Goal: Task Accomplishment & Management: Use online tool/utility

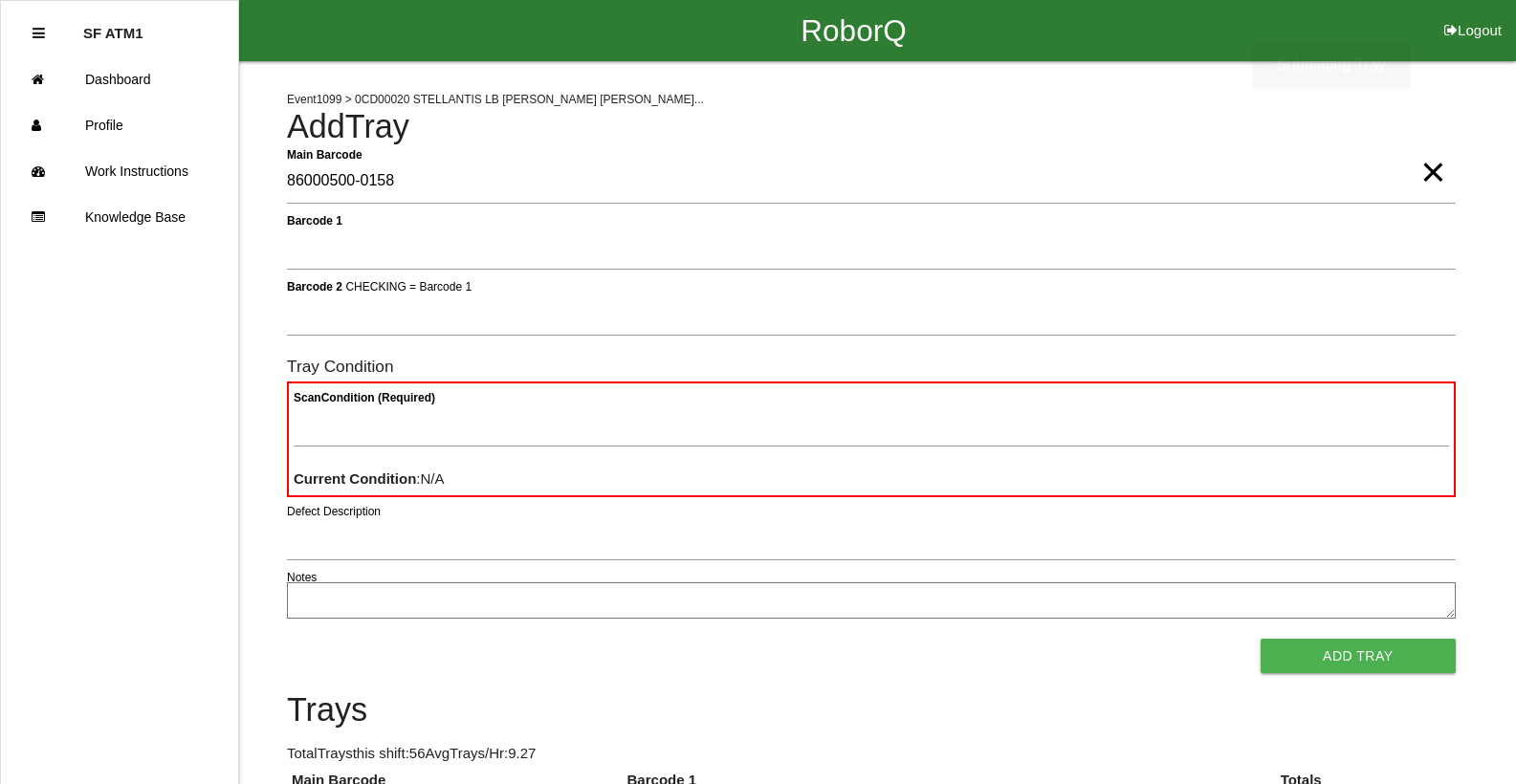
type Barcode "86000500-0158"
click at [1442, 173] on span "×" at bounding box center [1433, 153] width 25 height 38
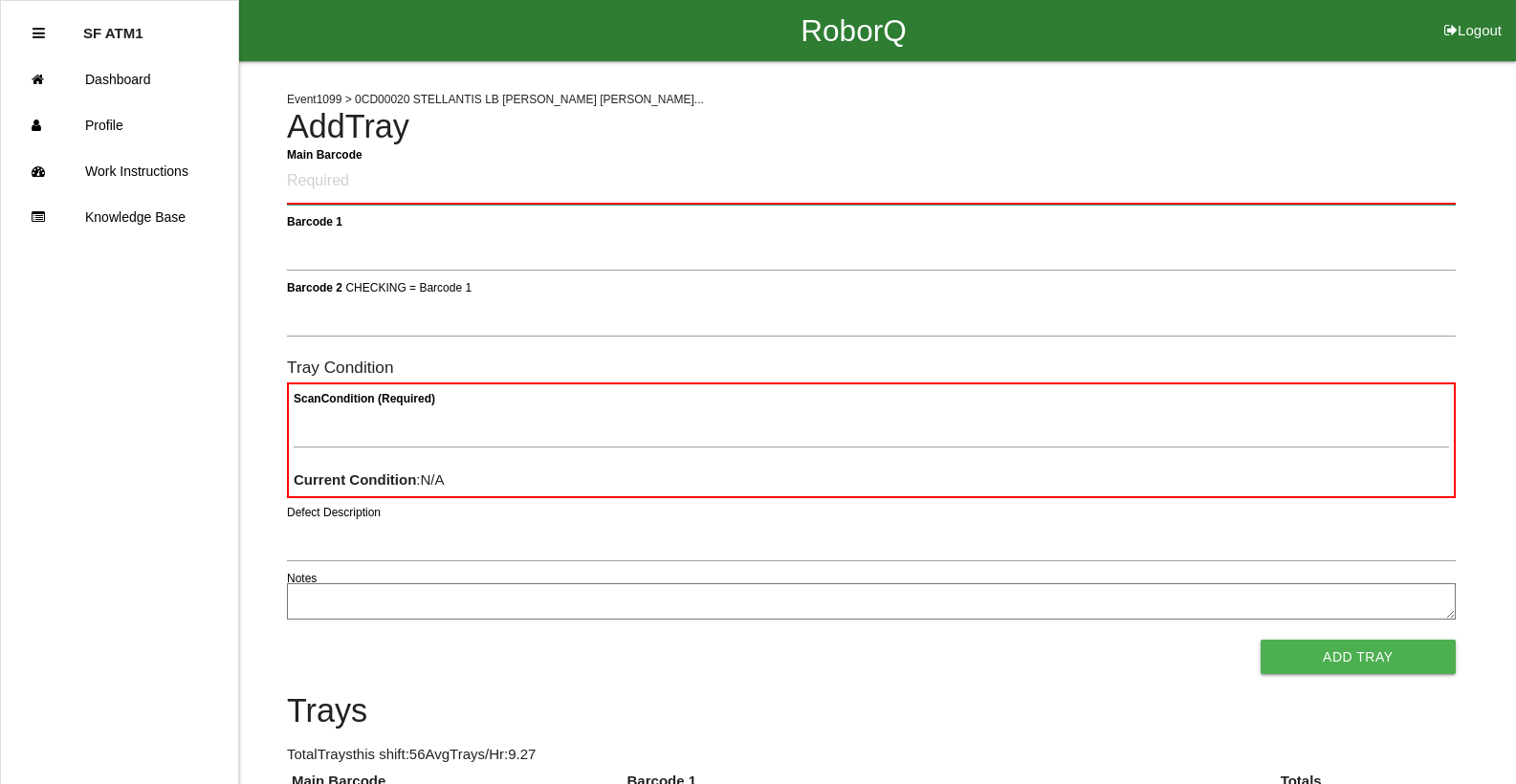
click at [1052, 186] on Barcode "Main Barcode" at bounding box center [871, 182] width 1169 height 45
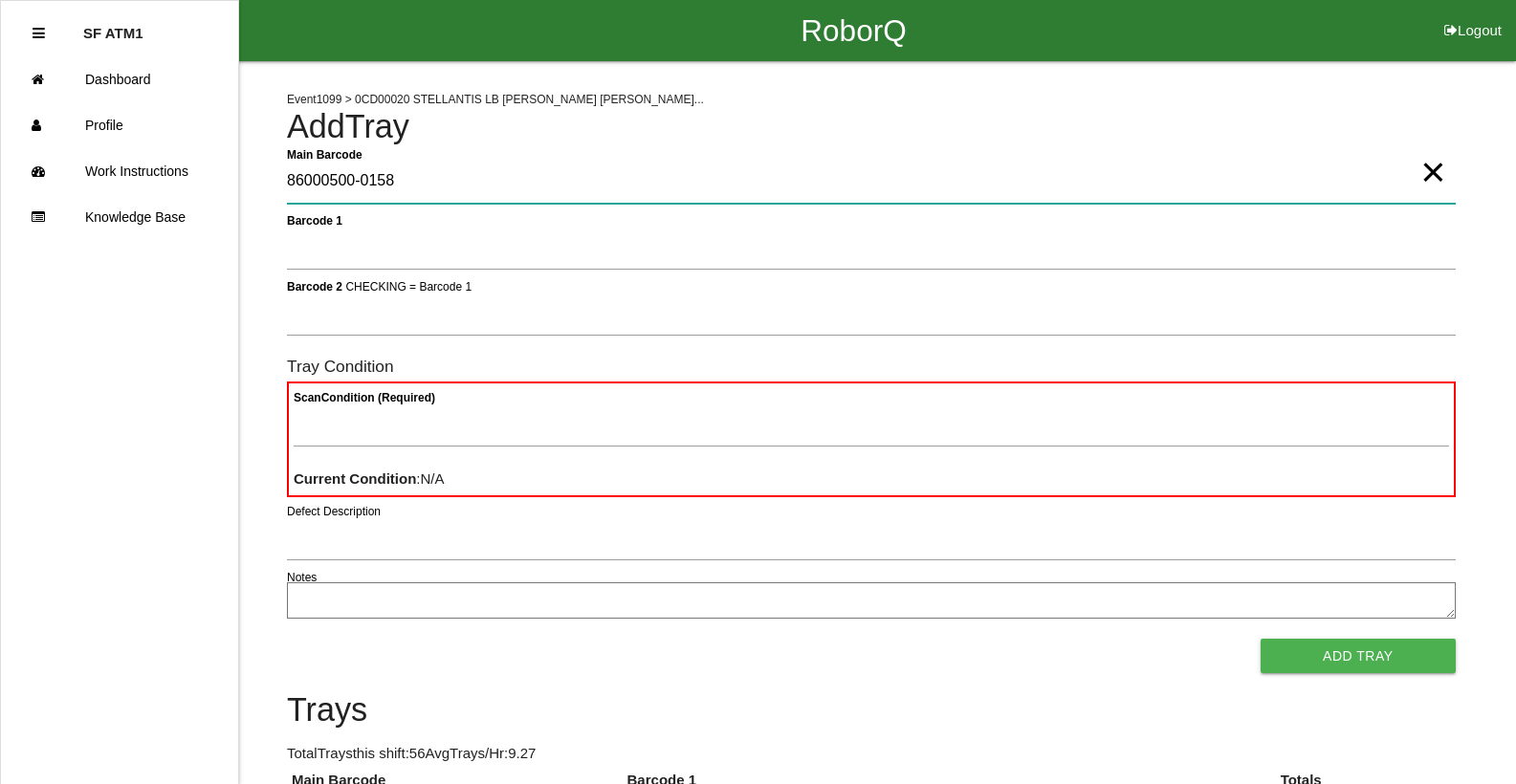
type Barcode "86000500-0158"
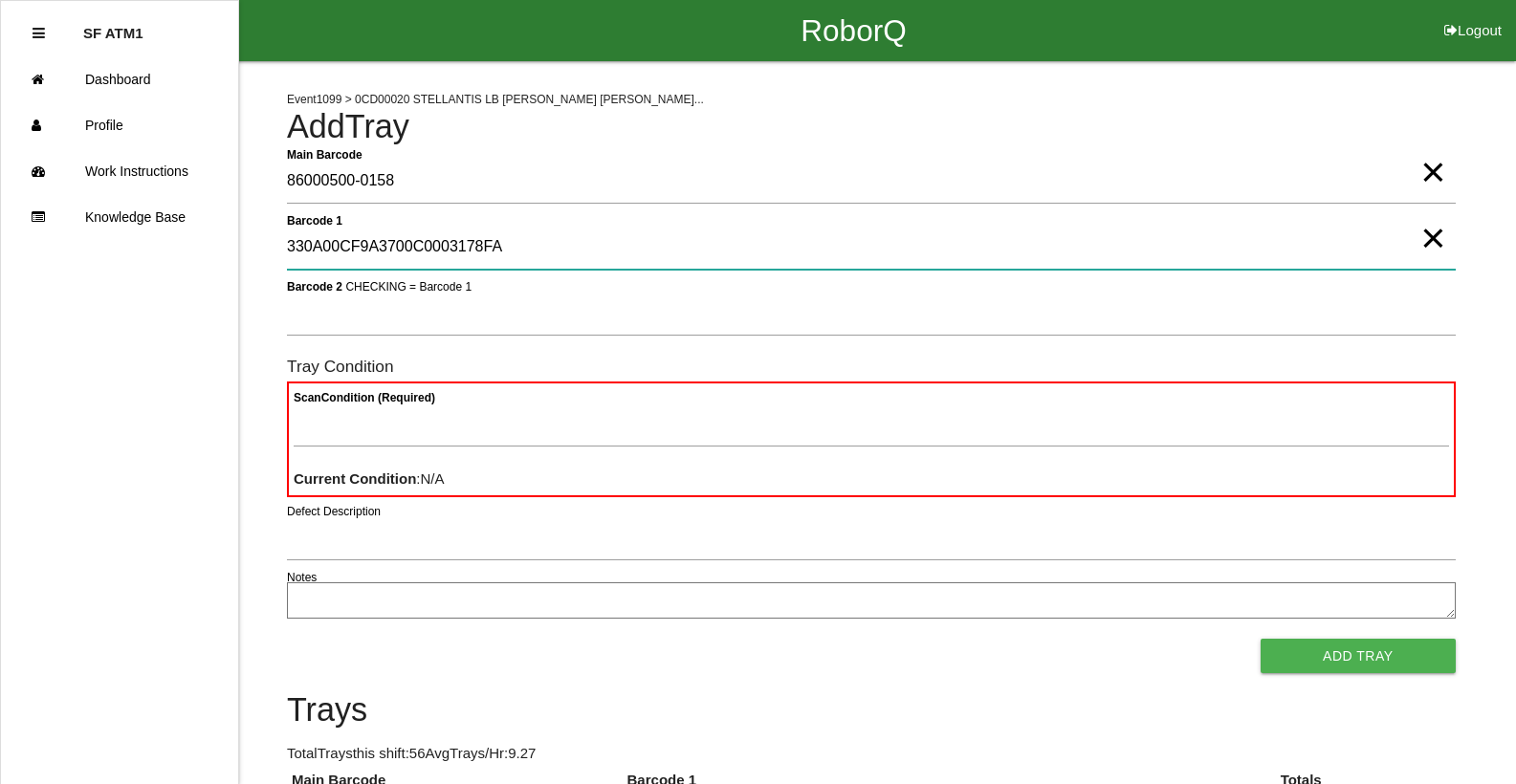
type 1 "330A00CF9A3700C0003178FA"
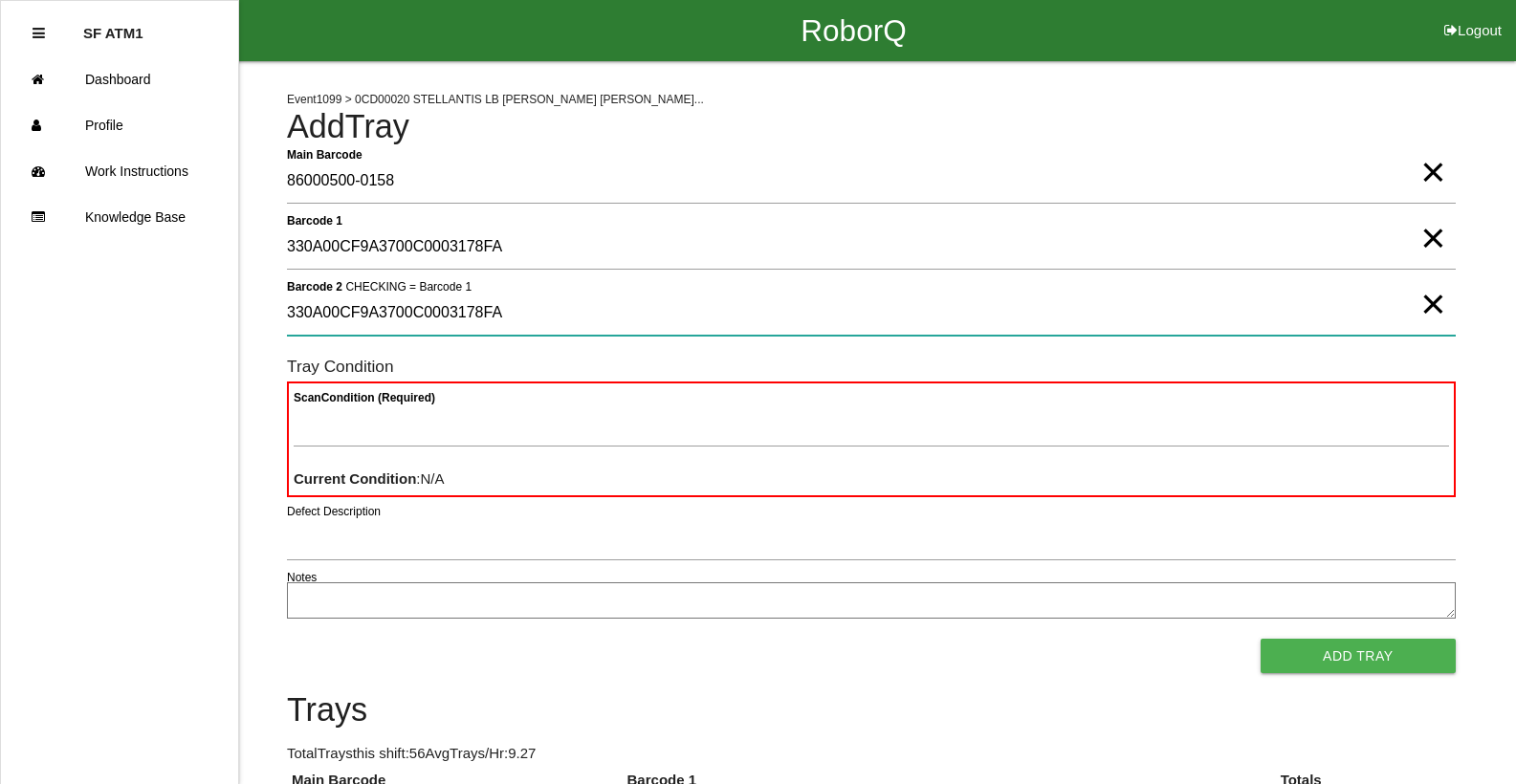
type 2 "330A00CF9A3700C0003178FA"
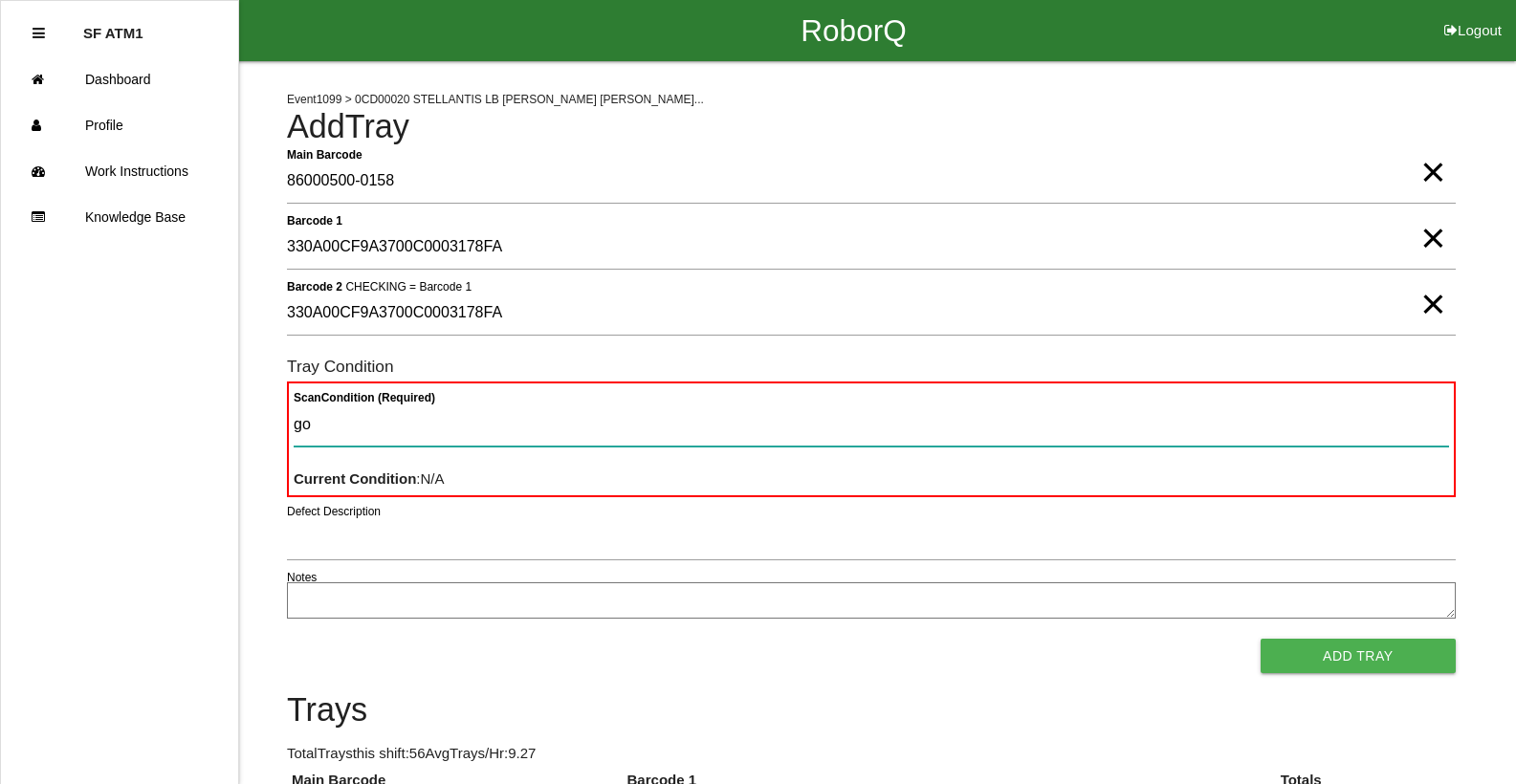
type Condition "goo"
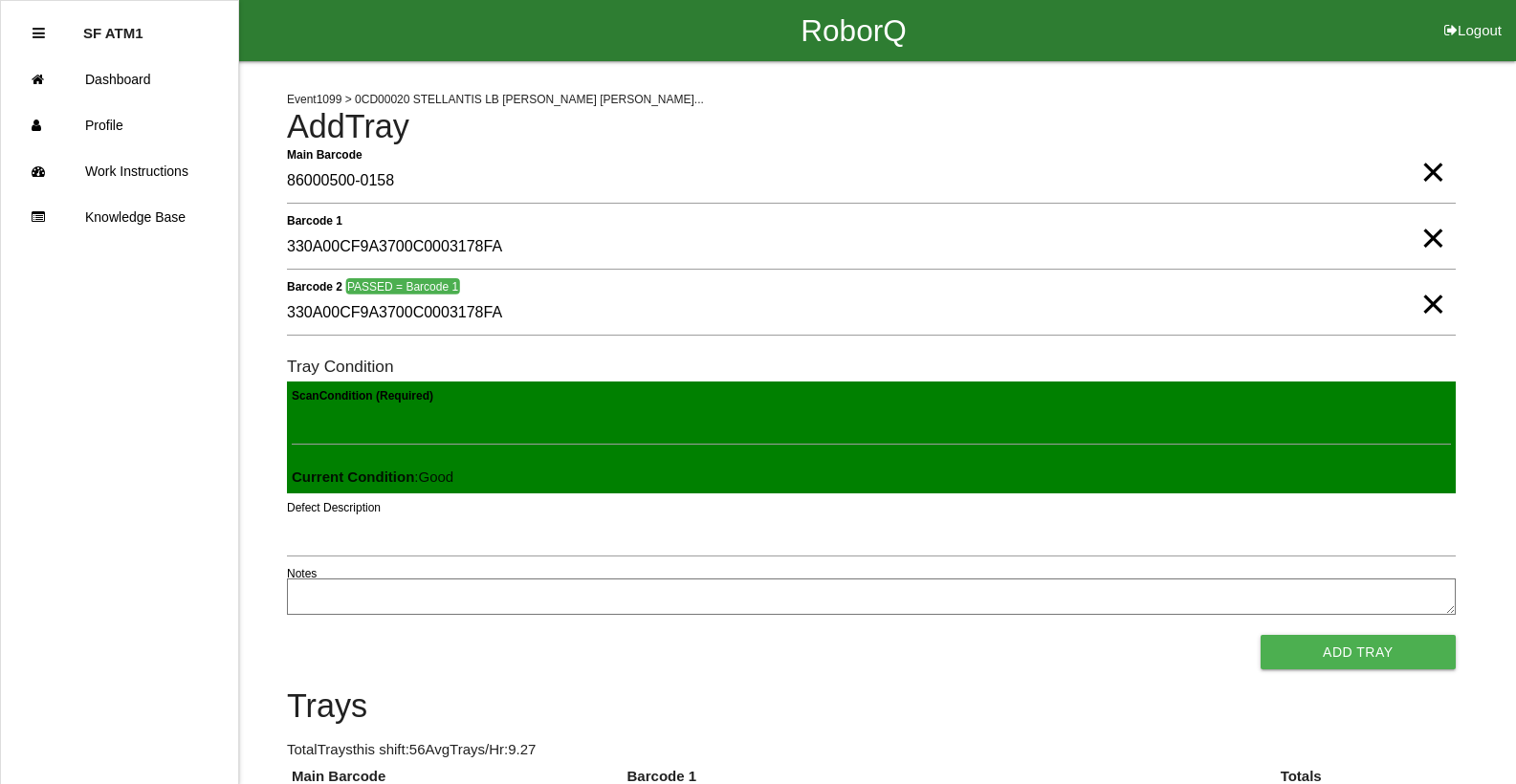
click at [1261, 634] on button "Add Tray" at bounding box center [1358, 652] width 195 height 35
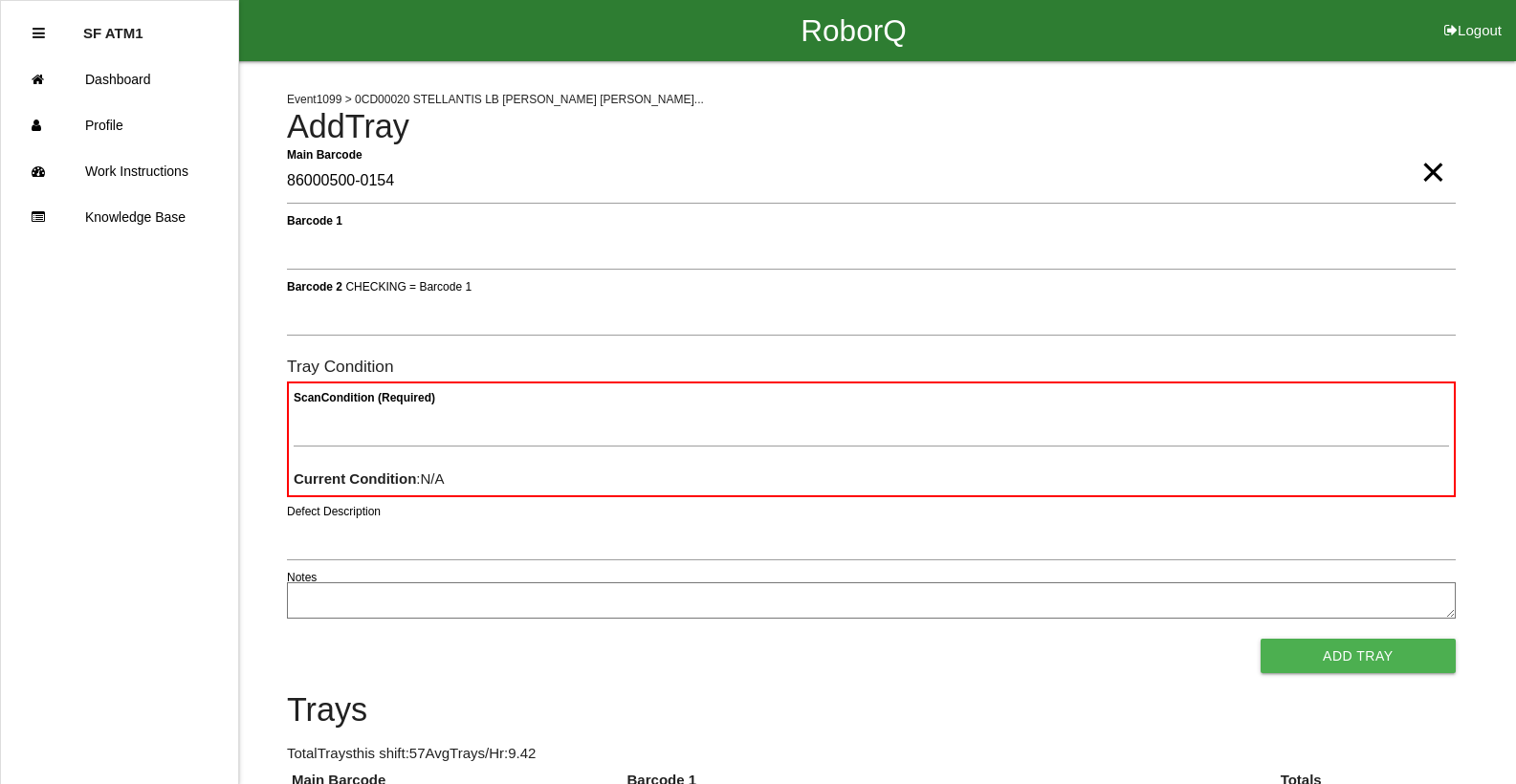
type Barcode "86000500-0154"
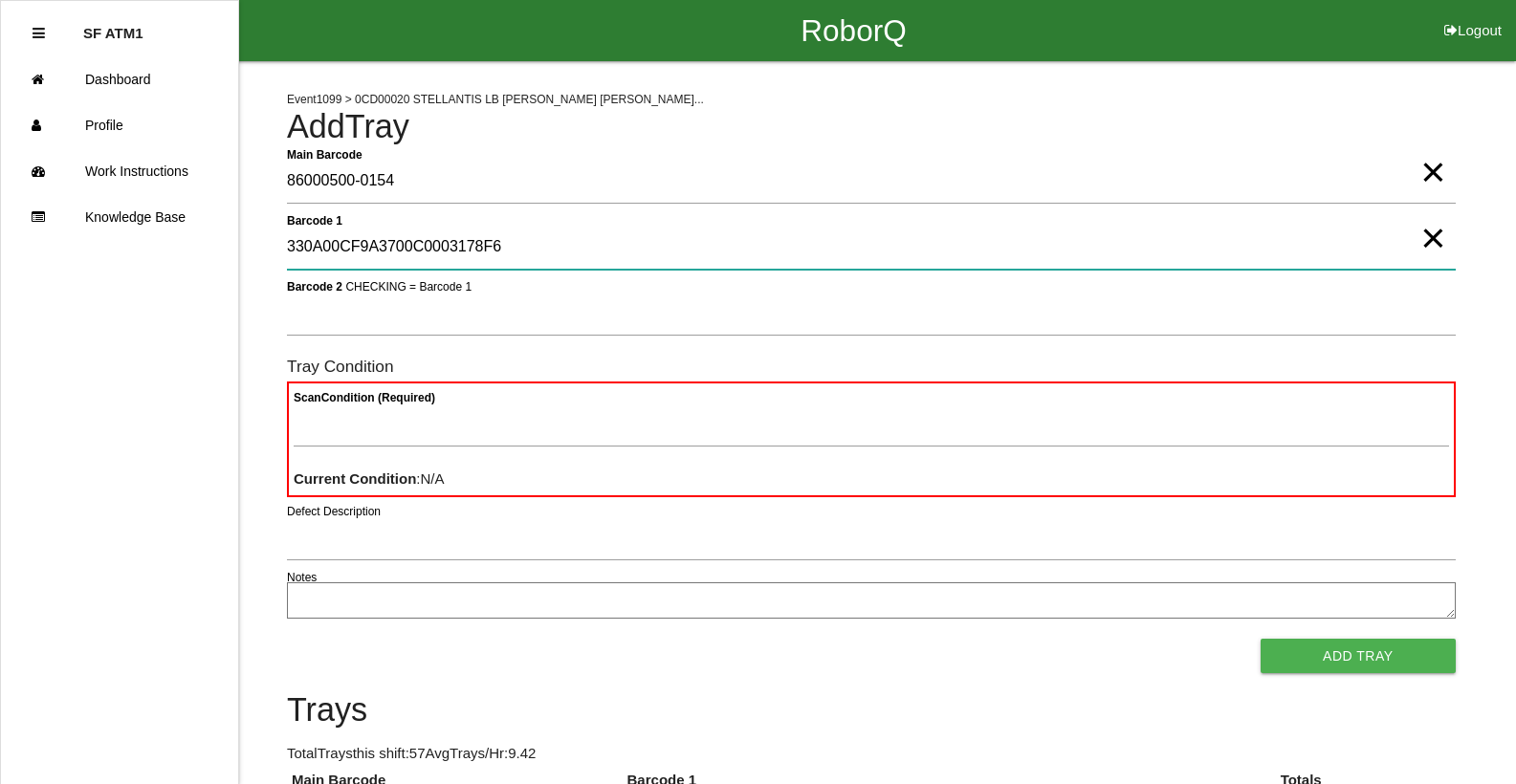
type 1 "330A00CF9A3700C0003178F6"
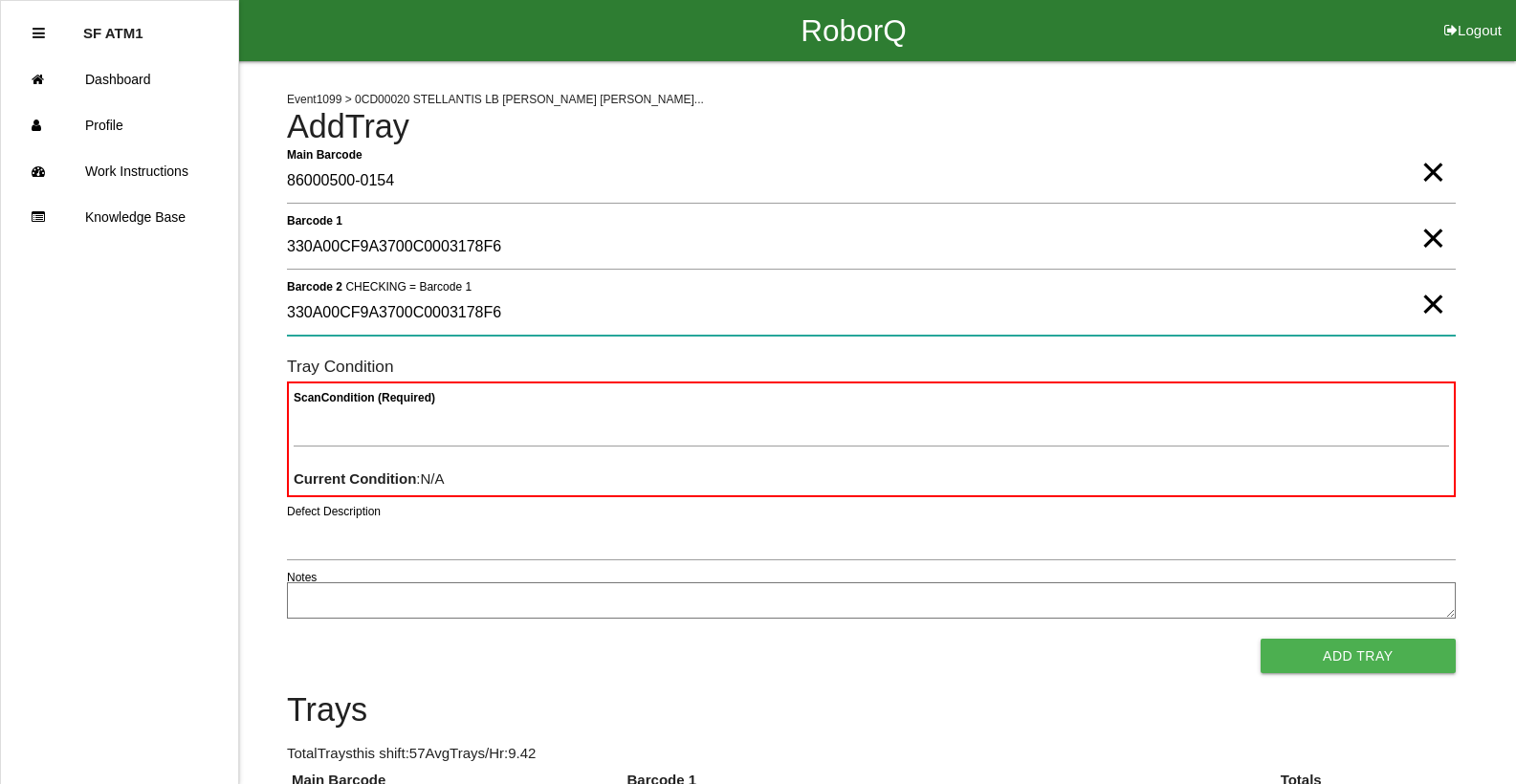
type 2 "330A00CF9A3700C0003178F6"
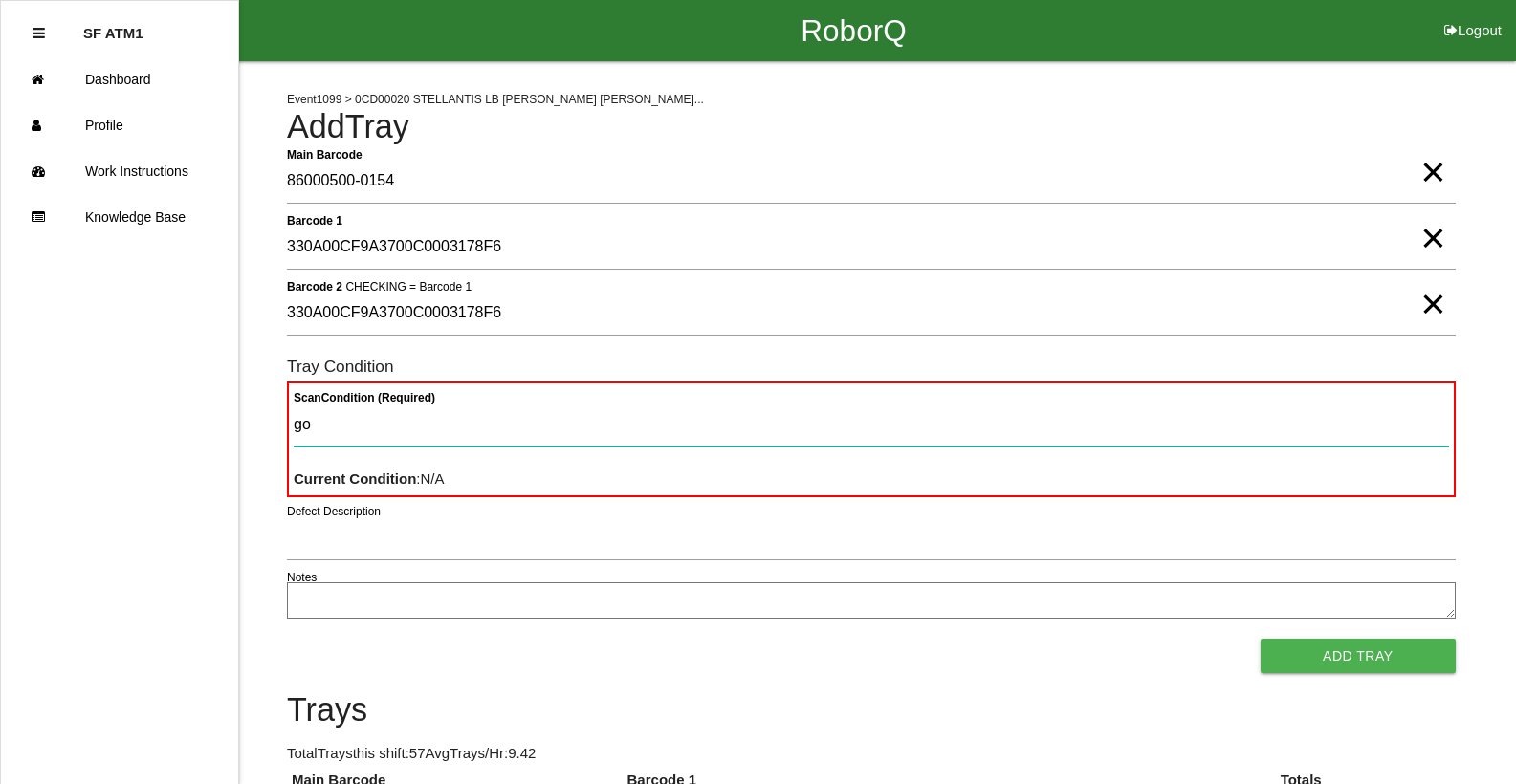
type Condition "goo"
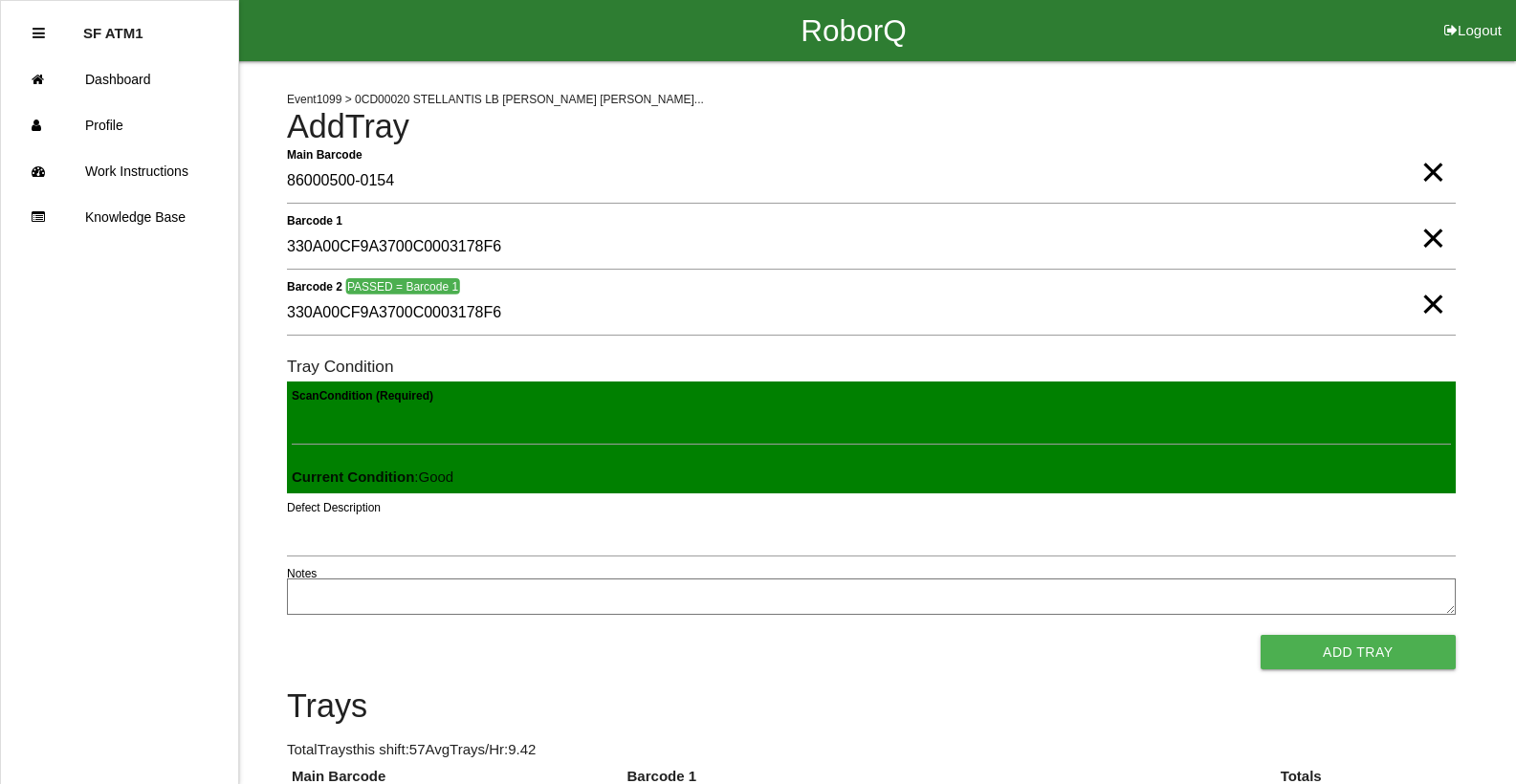
click at [1261, 634] on button "Add Tray" at bounding box center [1358, 652] width 195 height 35
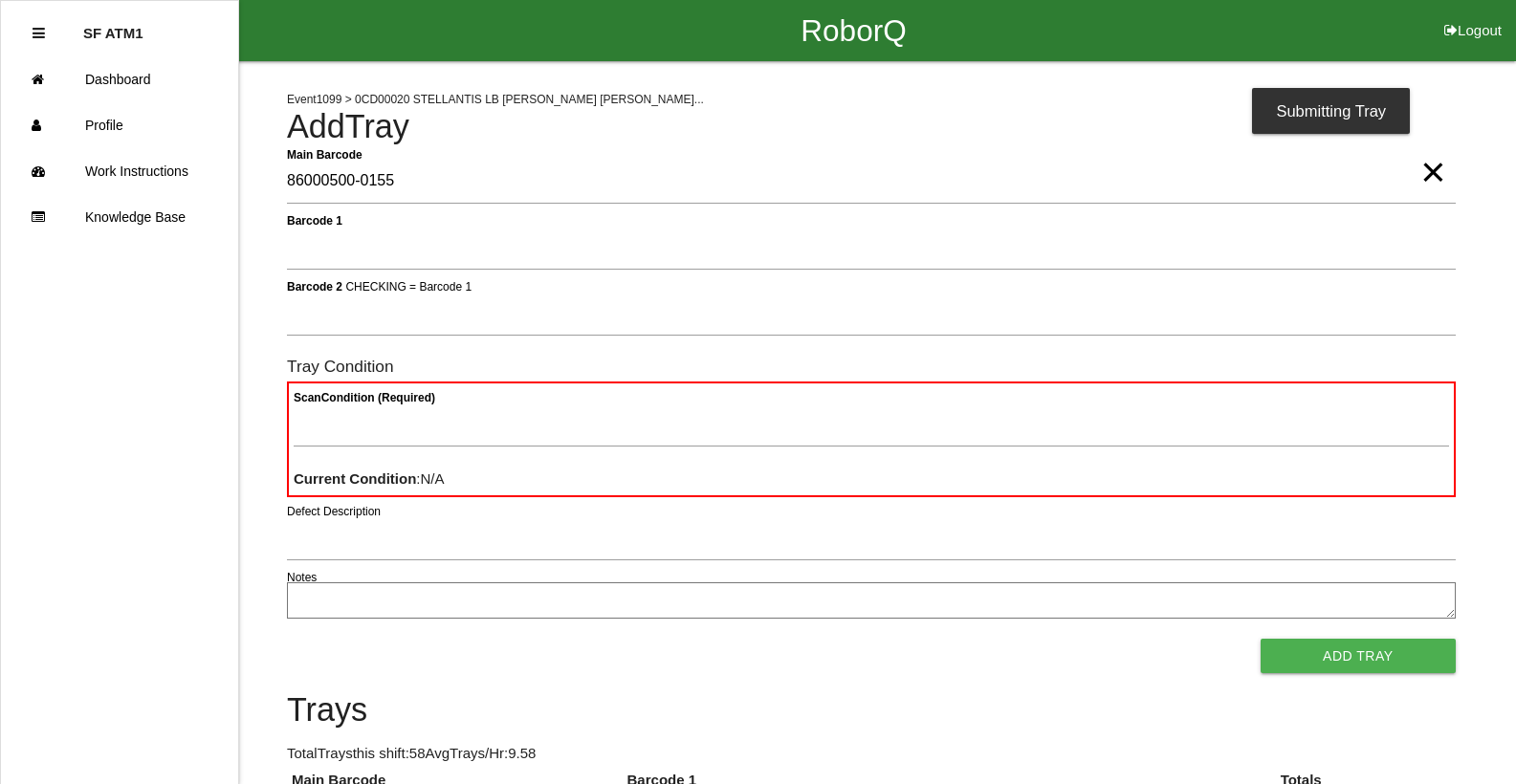
type Barcode "86000500-0155"
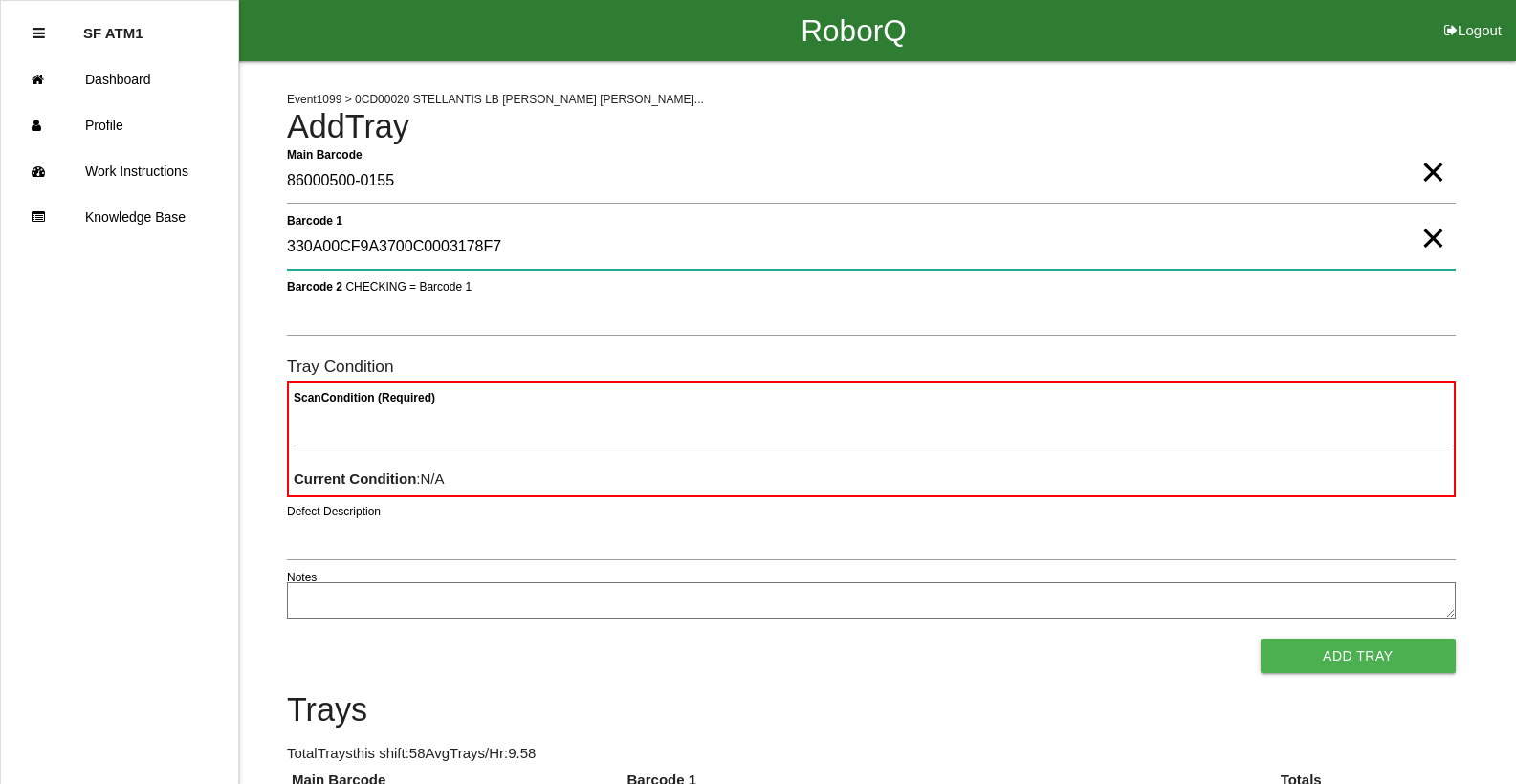
type 1 "330A00CF9A3700C0003178F7"
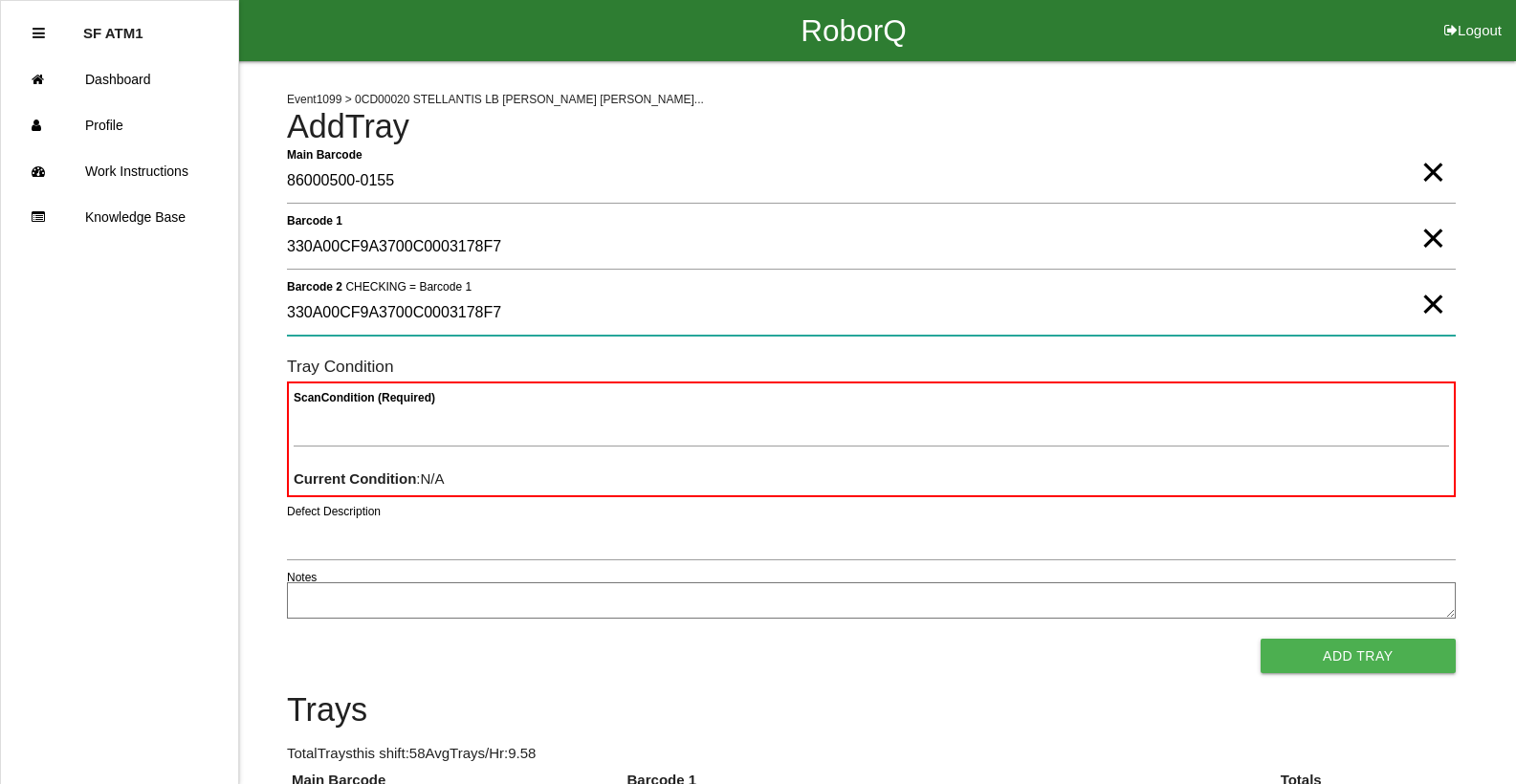
type 2 "330A00CF9A3700C0003178F7"
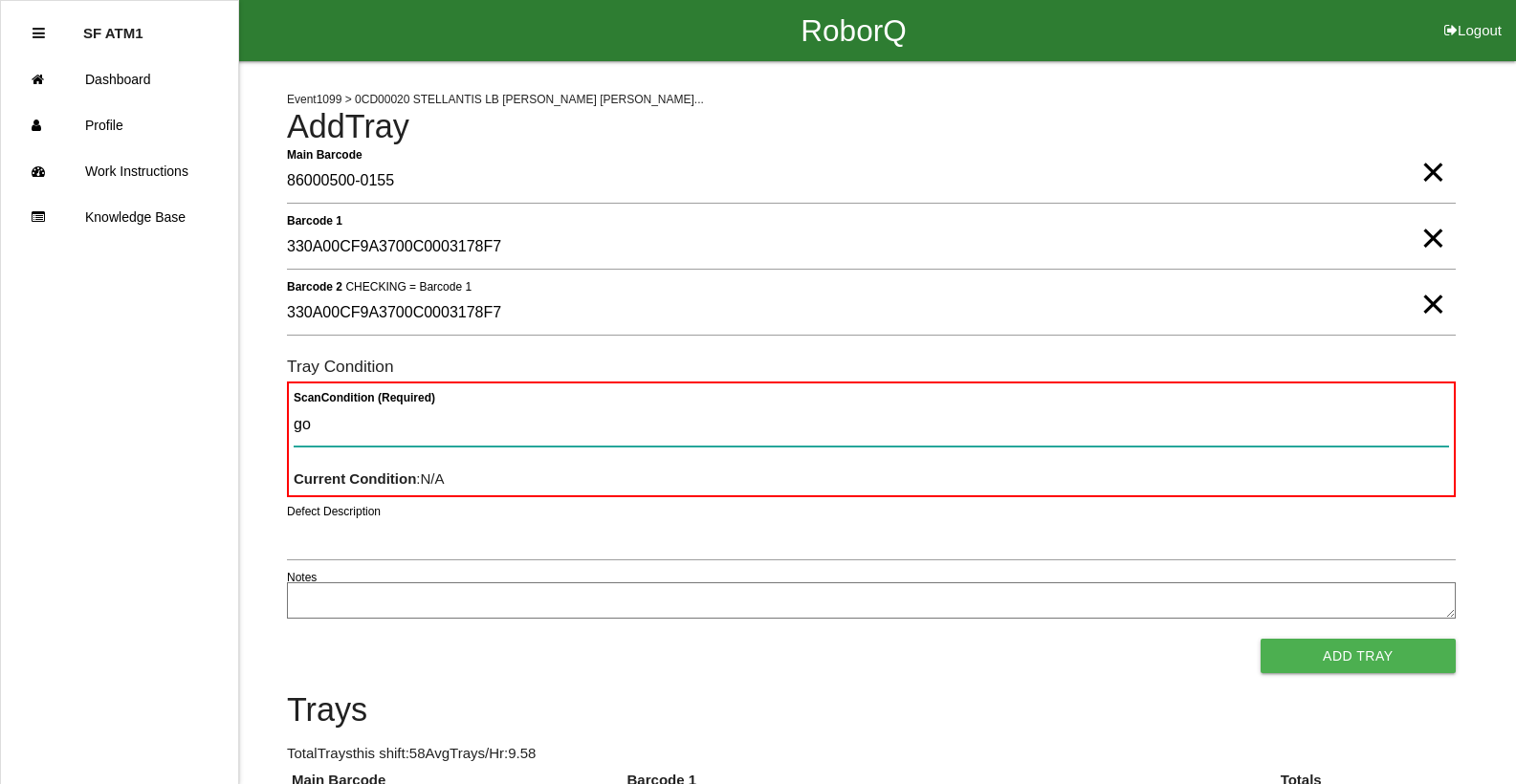
type Condition "goo"
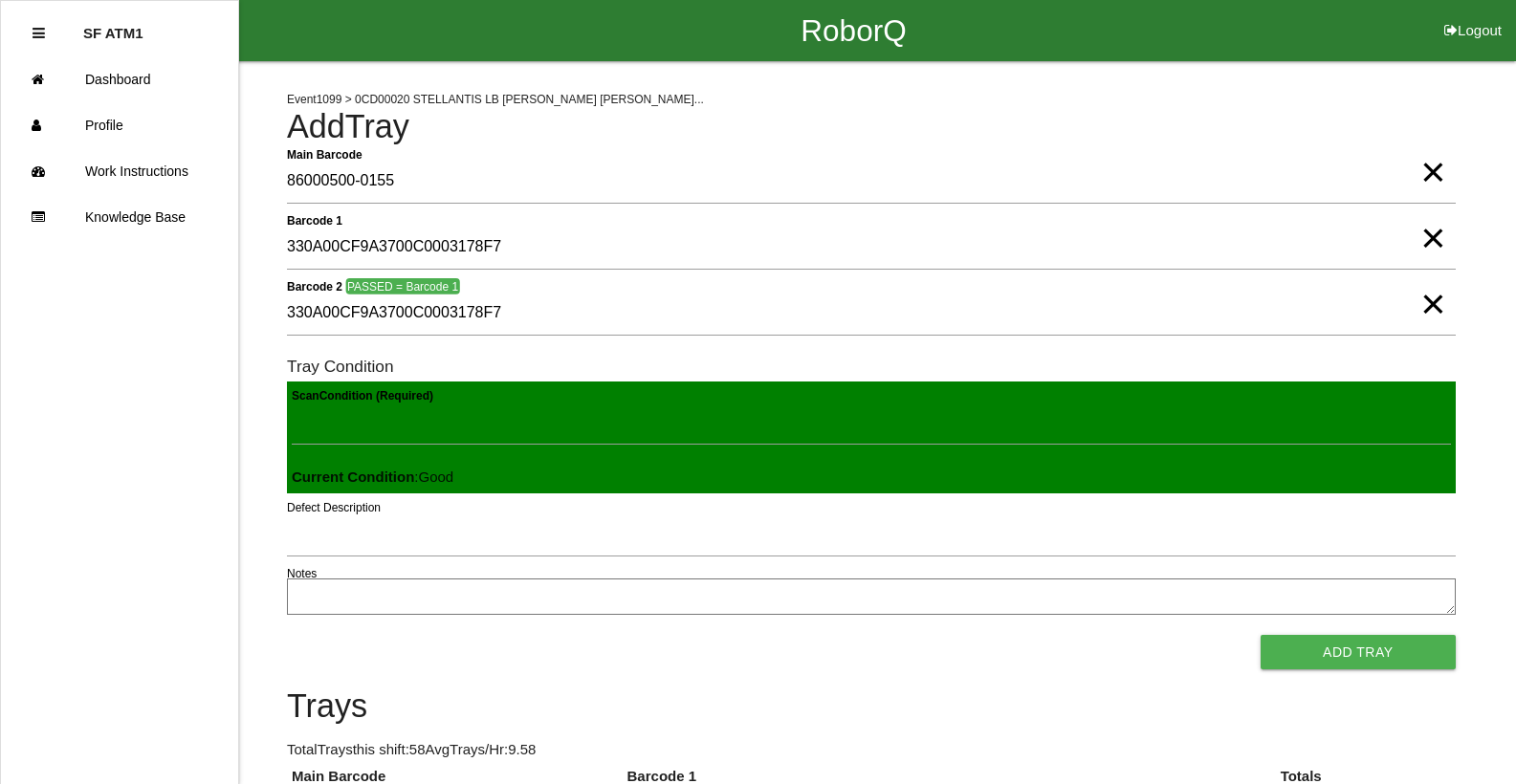
click at [1261, 634] on button "Add Tray" at bounding box center [1358, 652] width 195 height 35
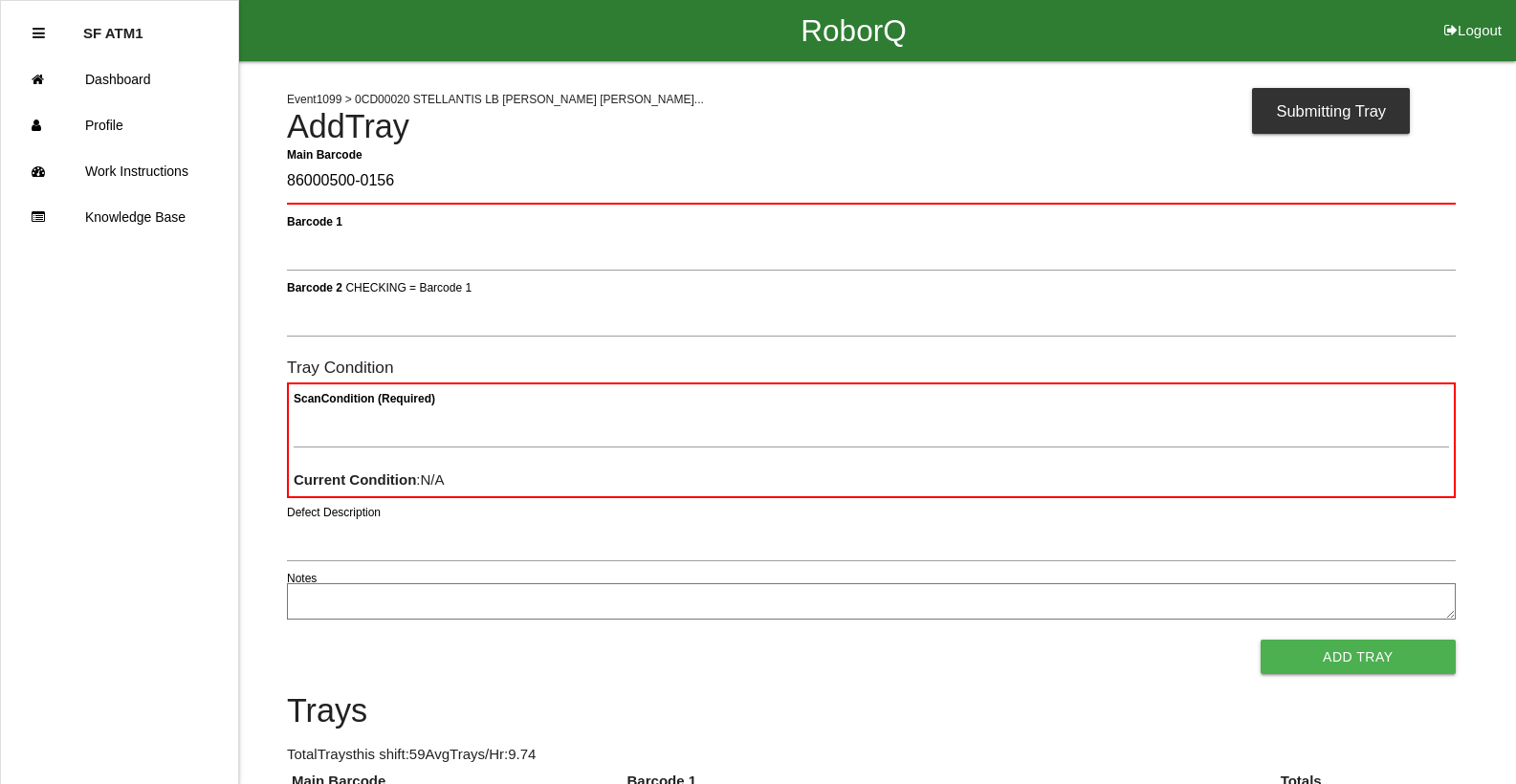
type Barcode "86000500-0156"
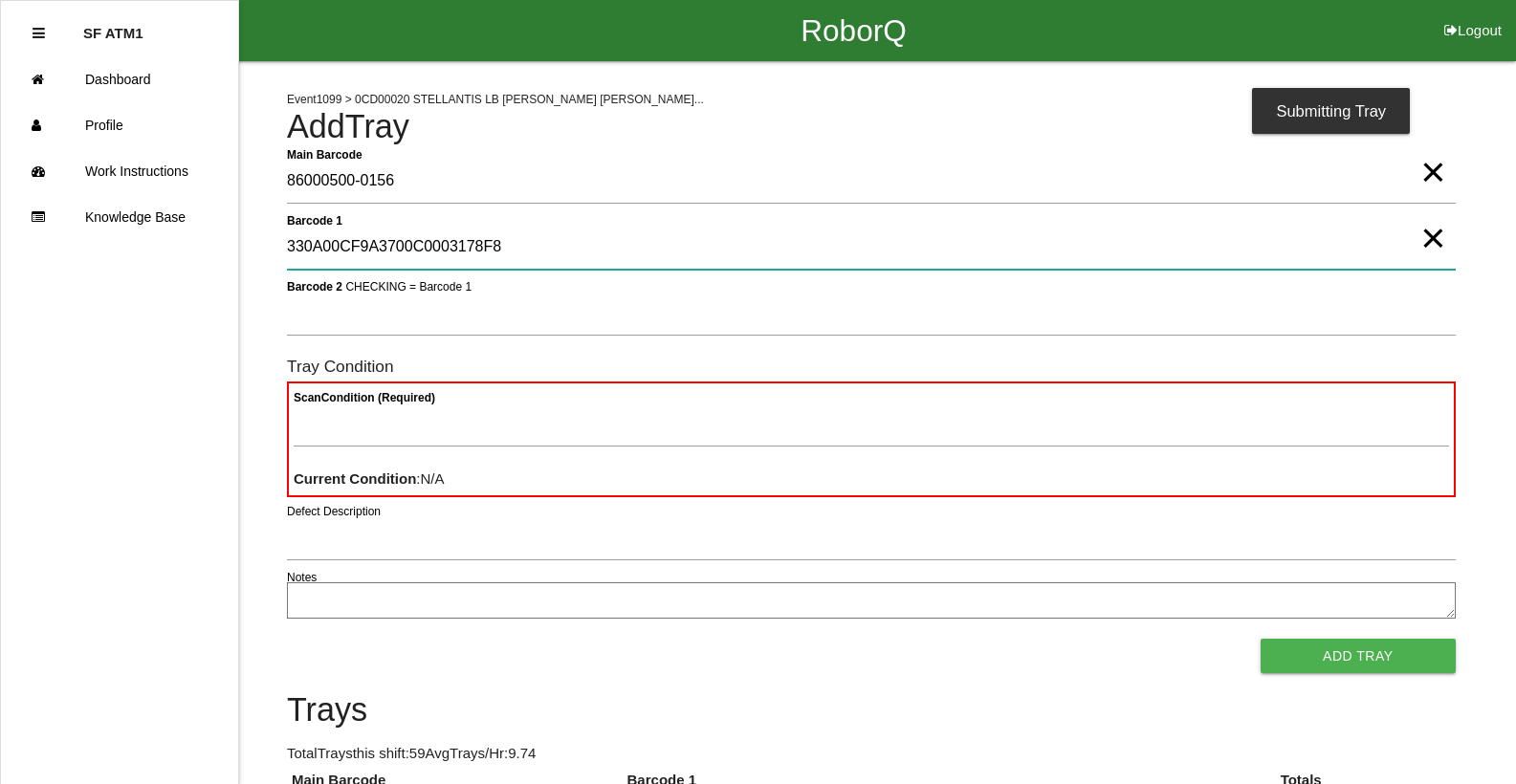
type 1 "330A00CF9A3700C0003178F8"
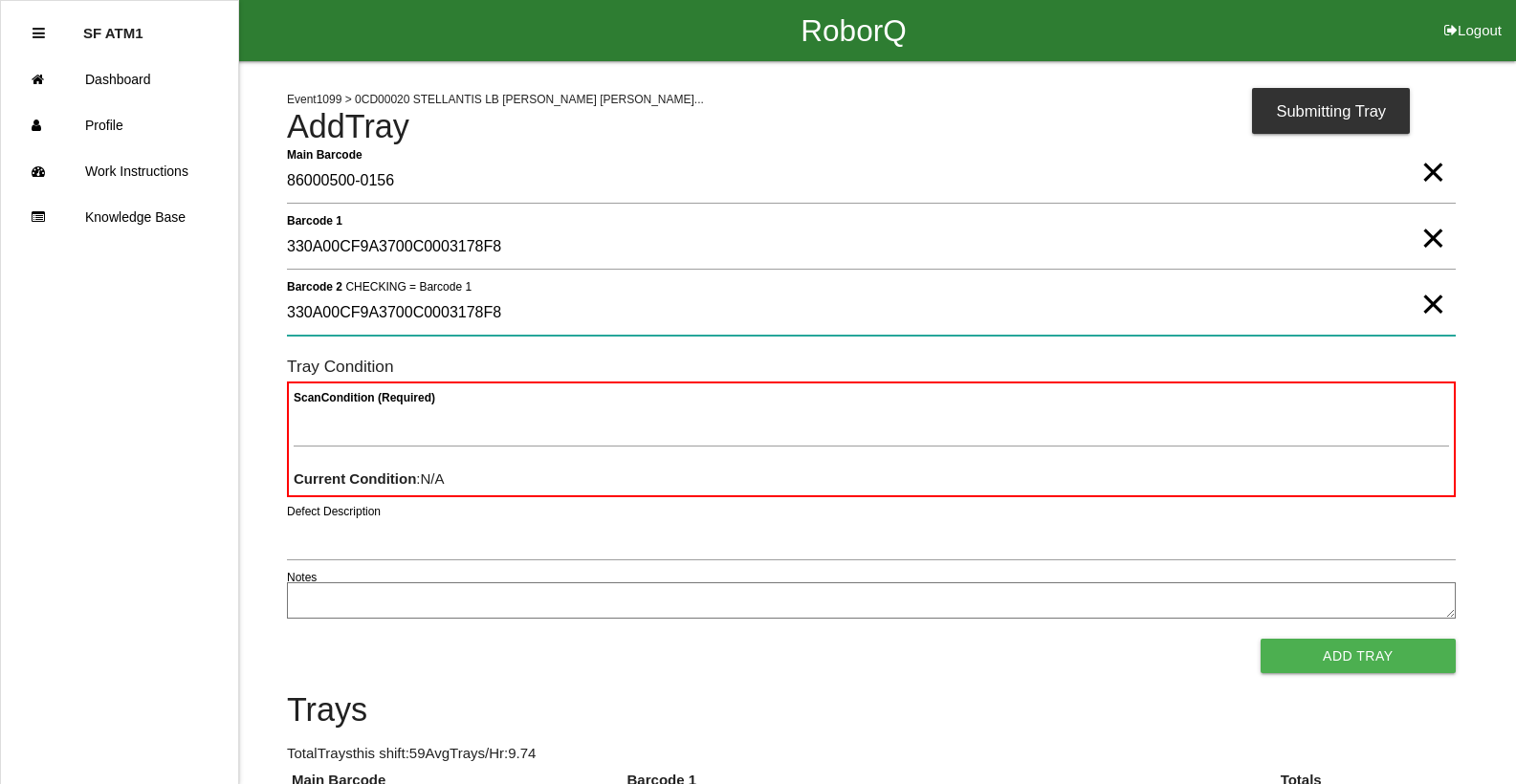
type 2 "330A00CF9A3700C0003178F8"
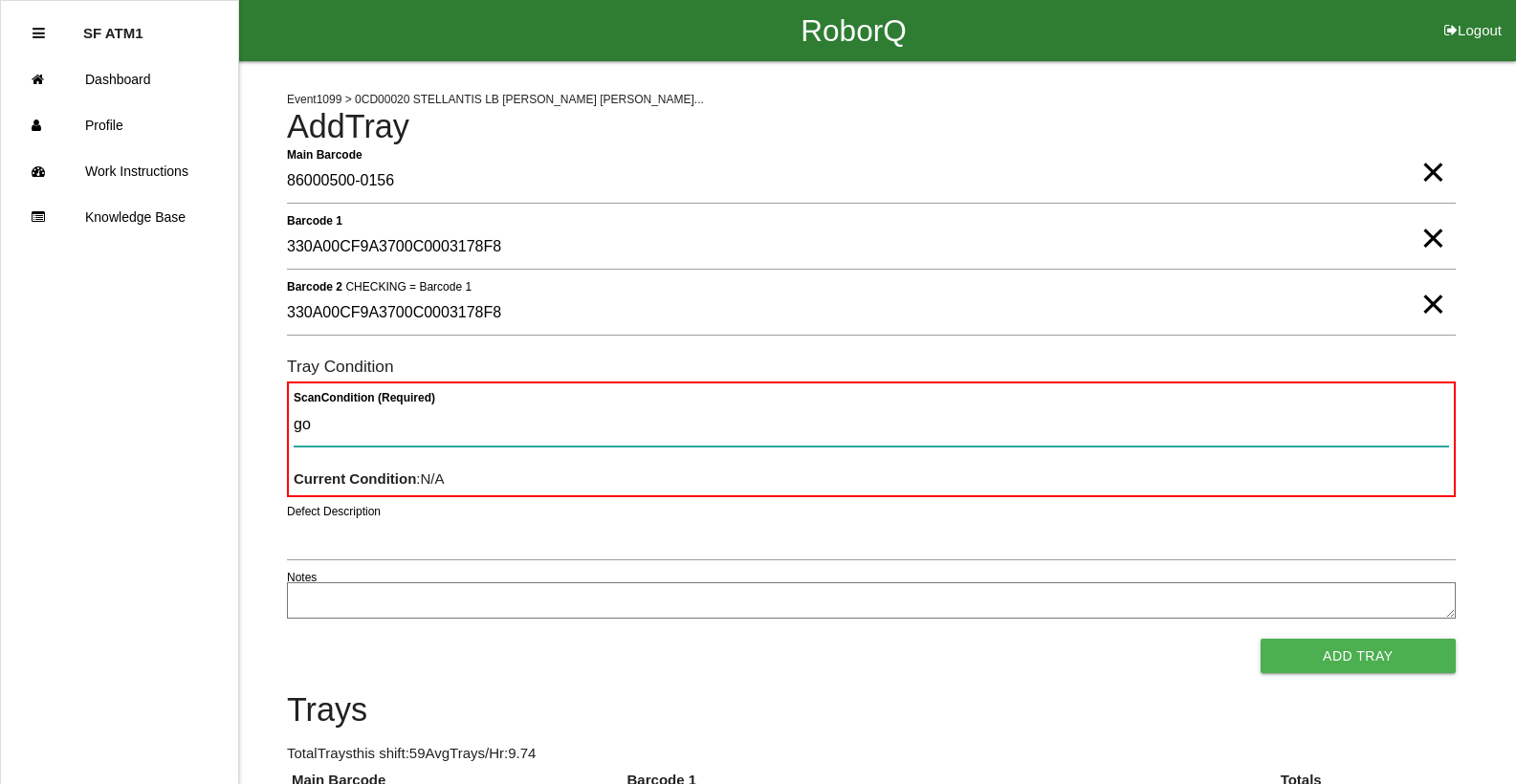
type Condition "goo"
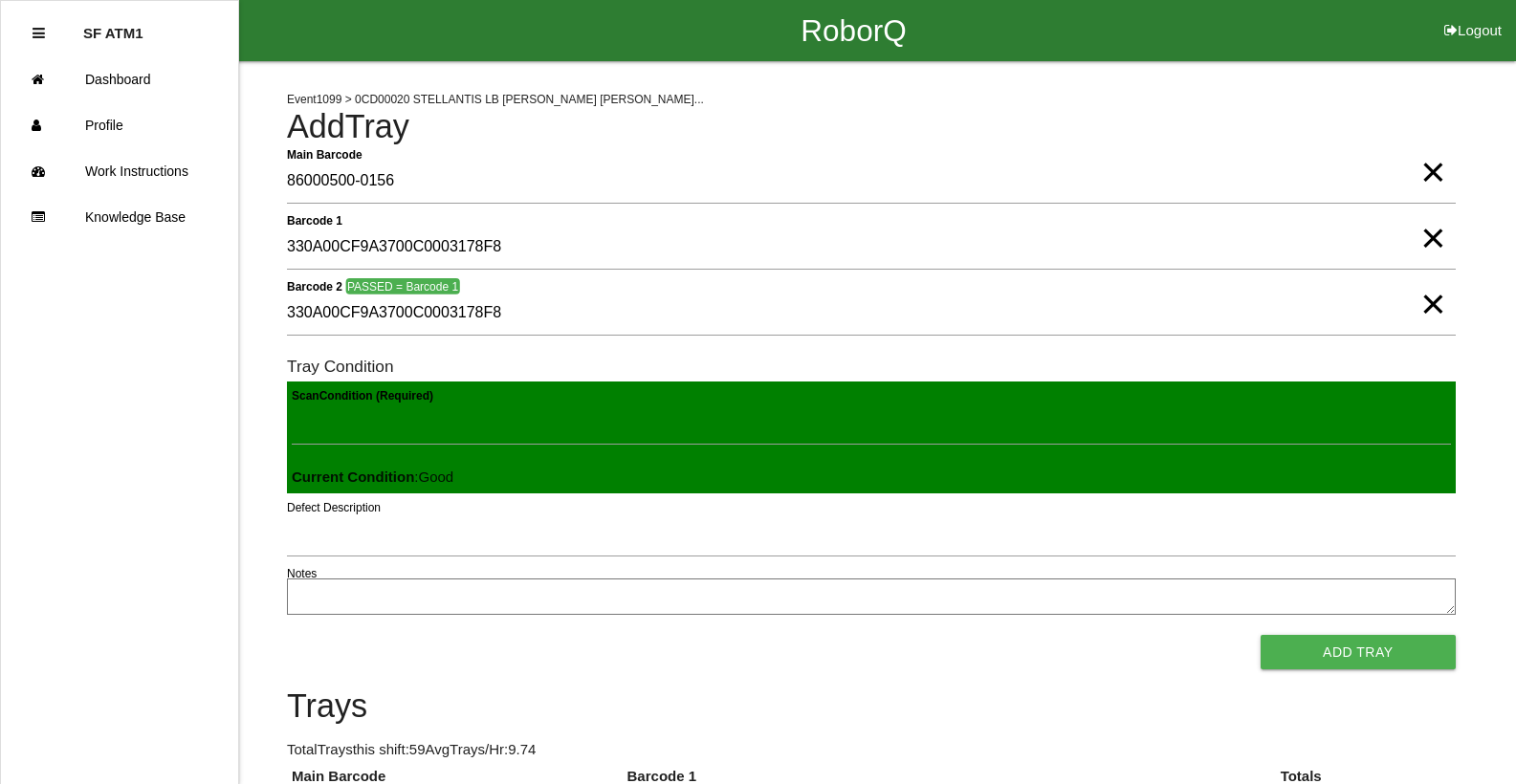
click at [1261, 634] on button "Add Tray" at bounding box center [1358, 652] width 195 height 35
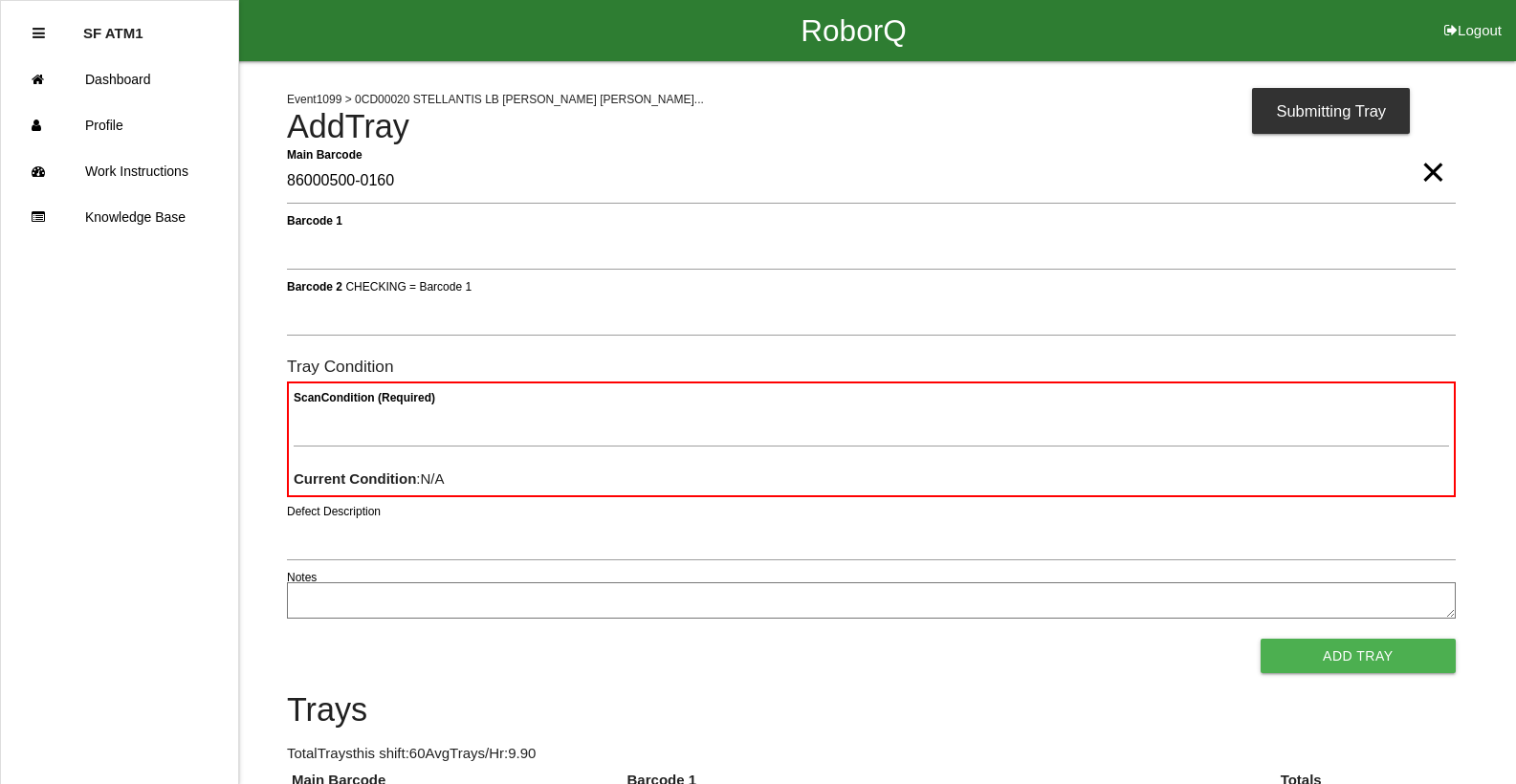
type Barcode "86000500-0160"
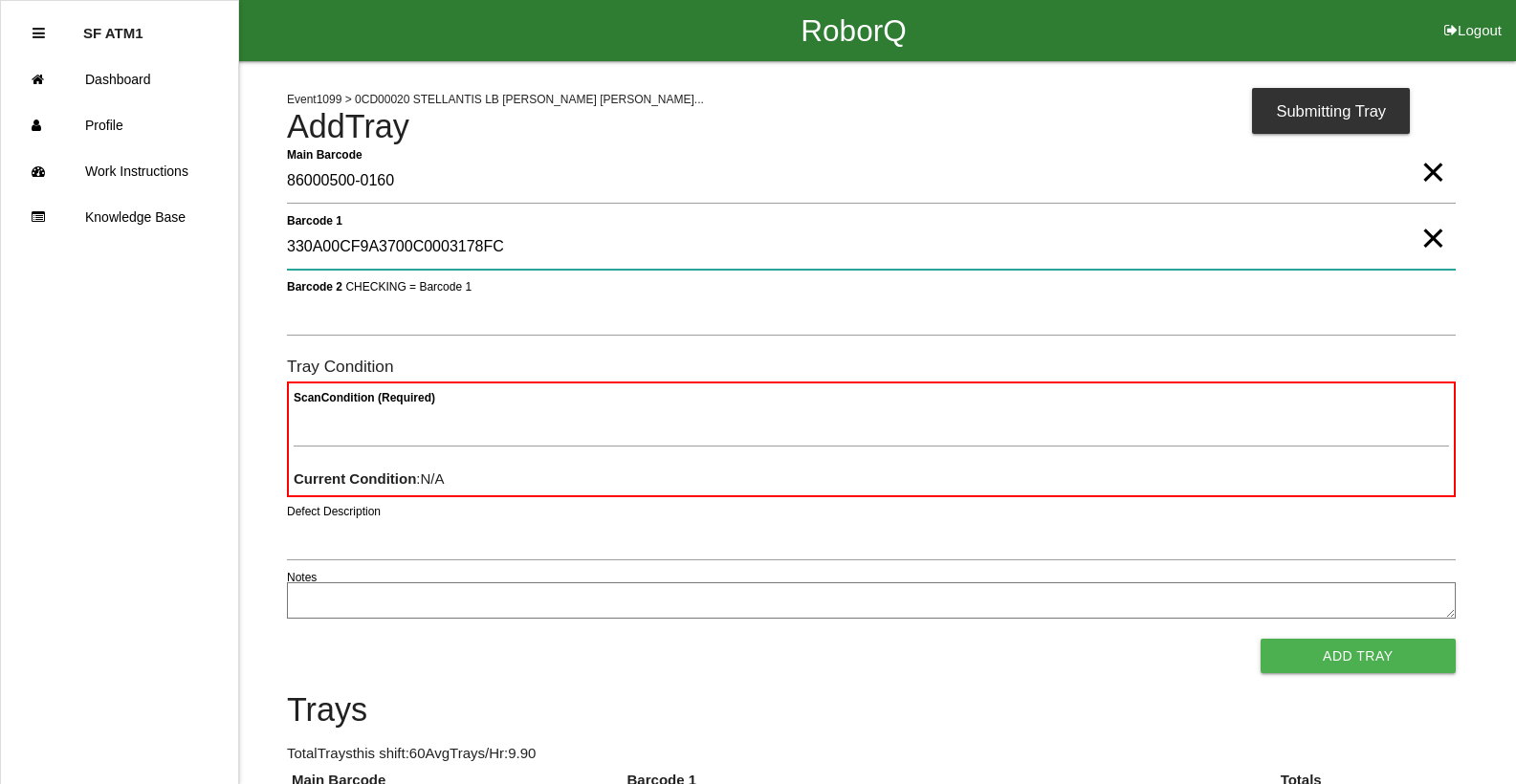
type 1 "330A00CF9A3700C0003178FC"
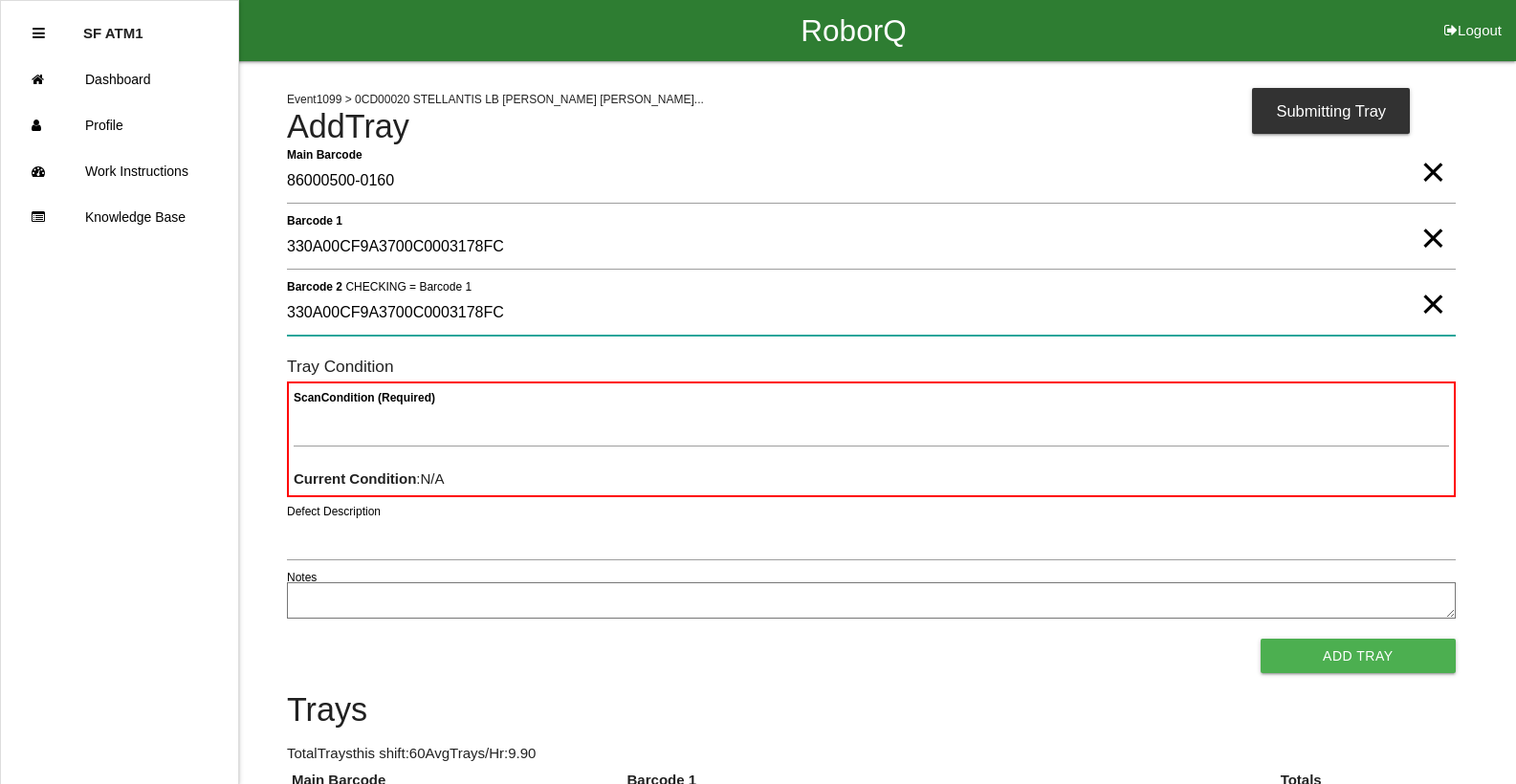
type 2 "330A00CF9A3700C0003178FC"
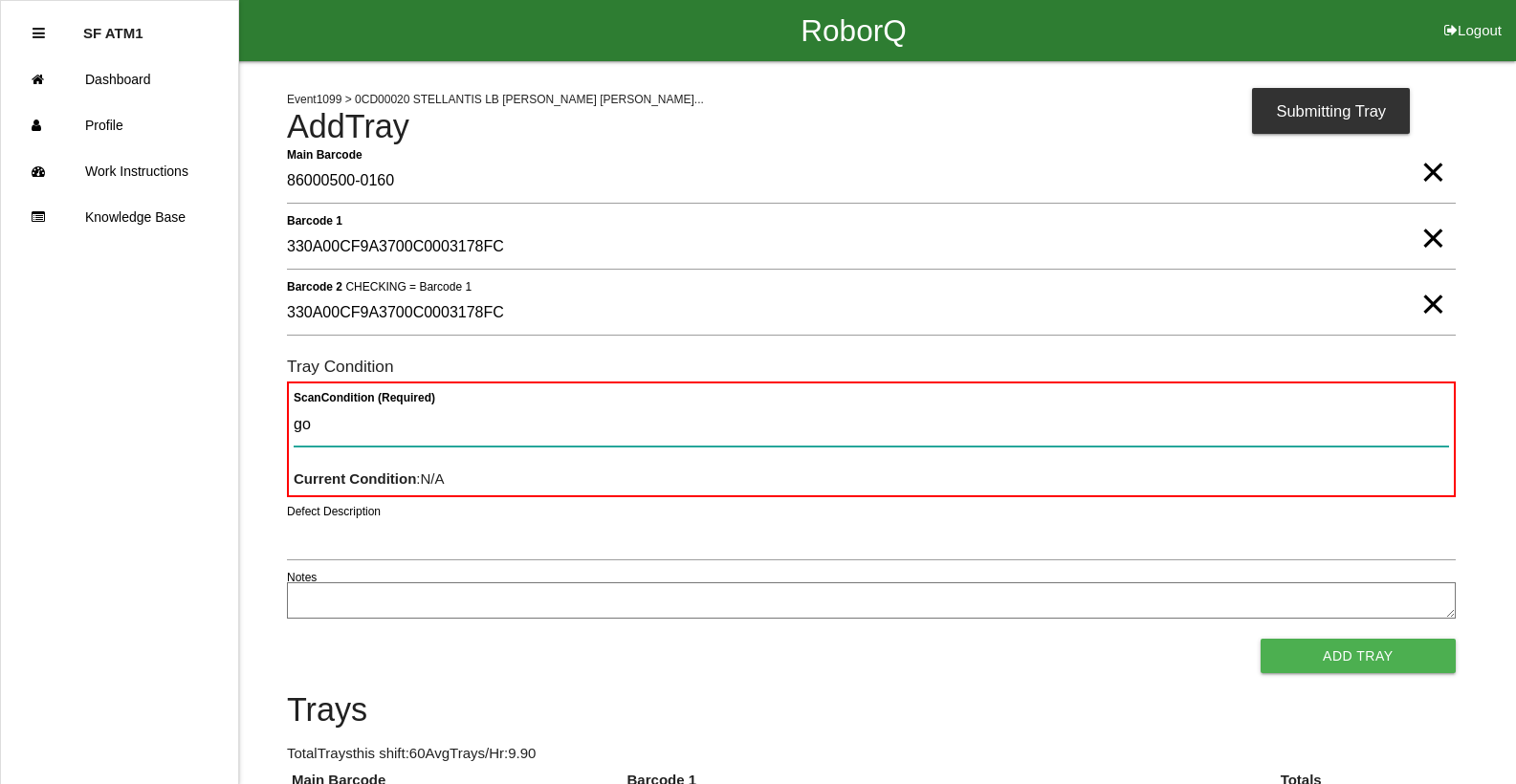
type Condition "goo"
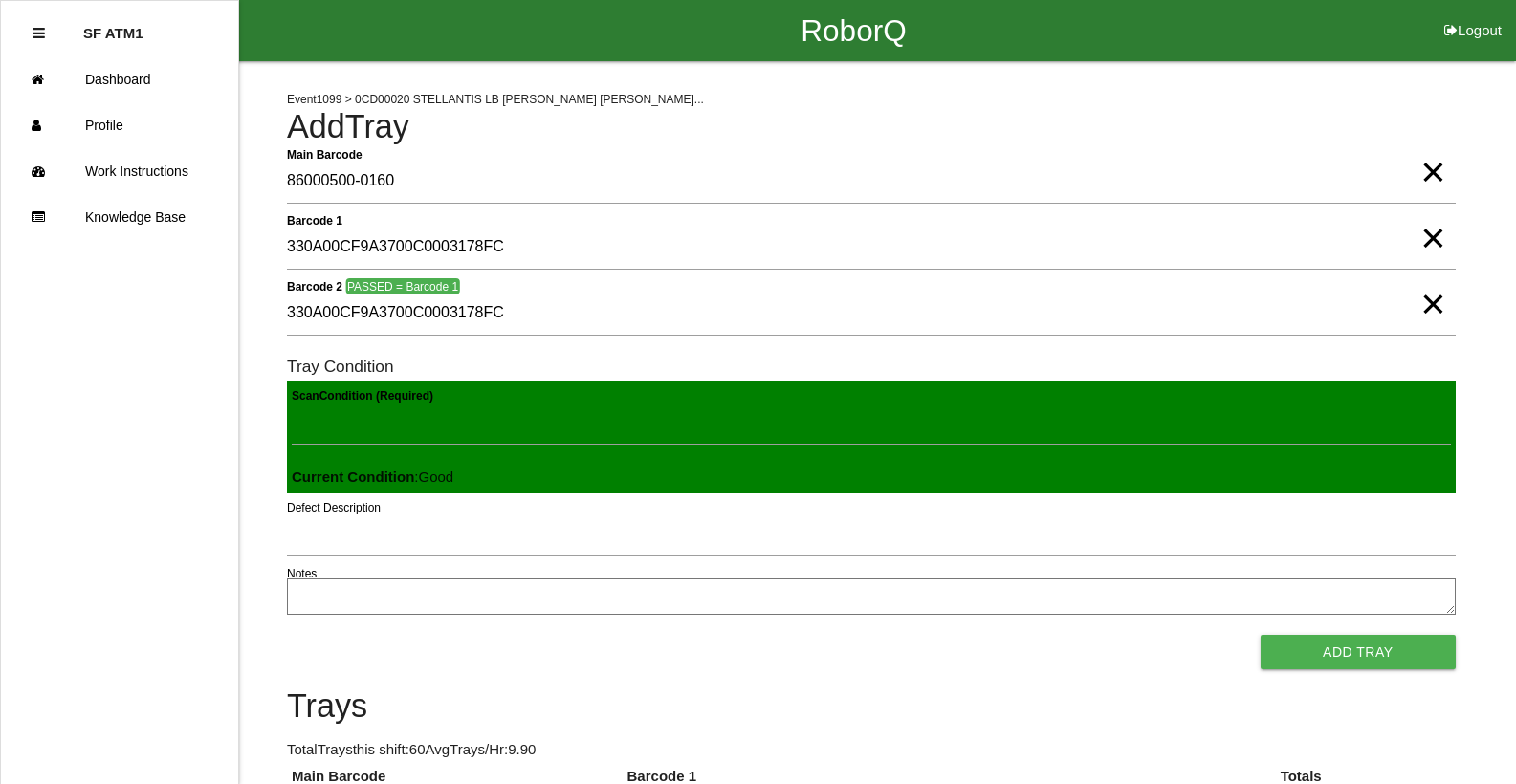
click at [1261, 634] on button "Add Tray" at bounding box center [1358, 652] width 195 height 35
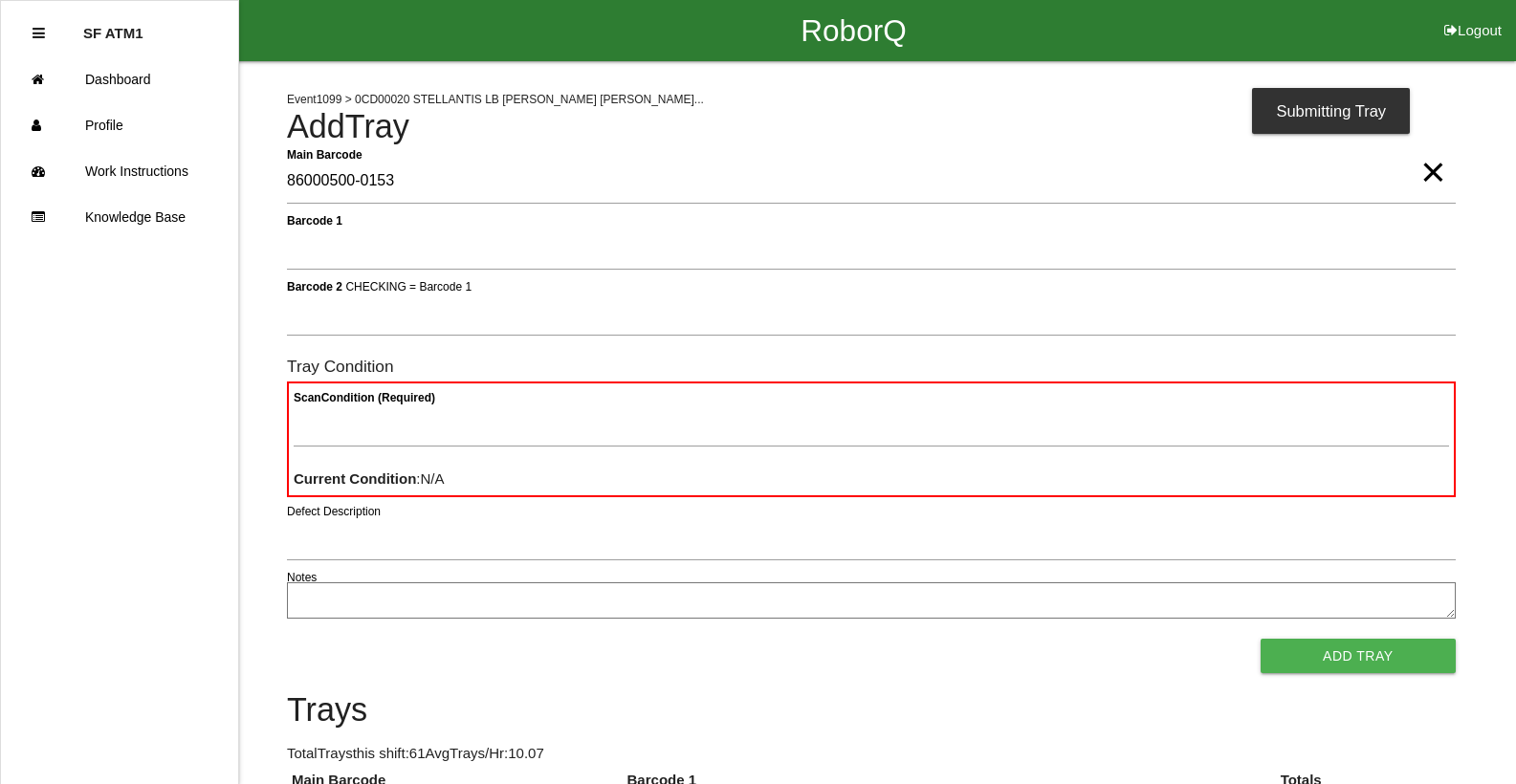
type Barcode "86000500-0153"
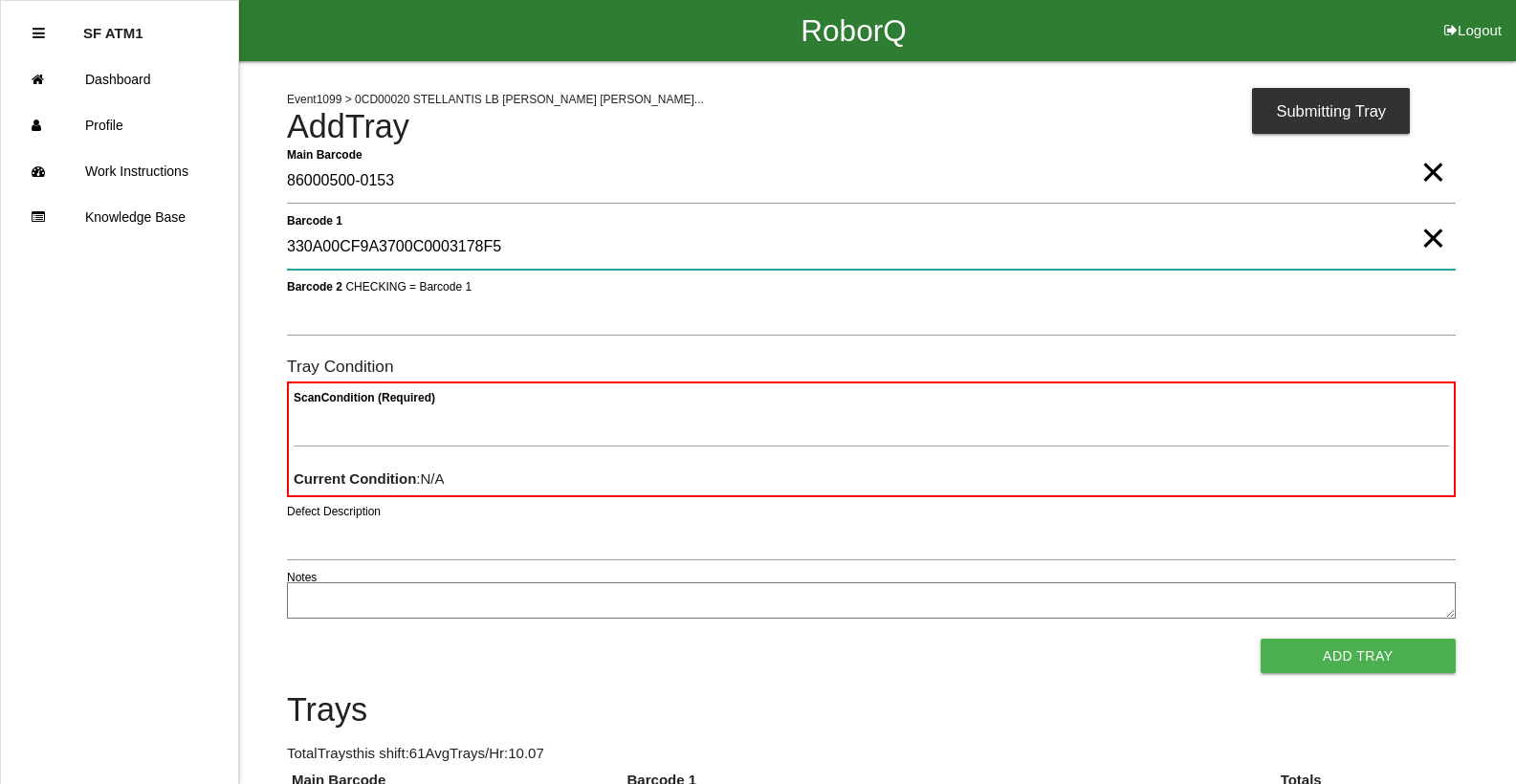
type 1 "330A00CF9A3700C0003178F5"
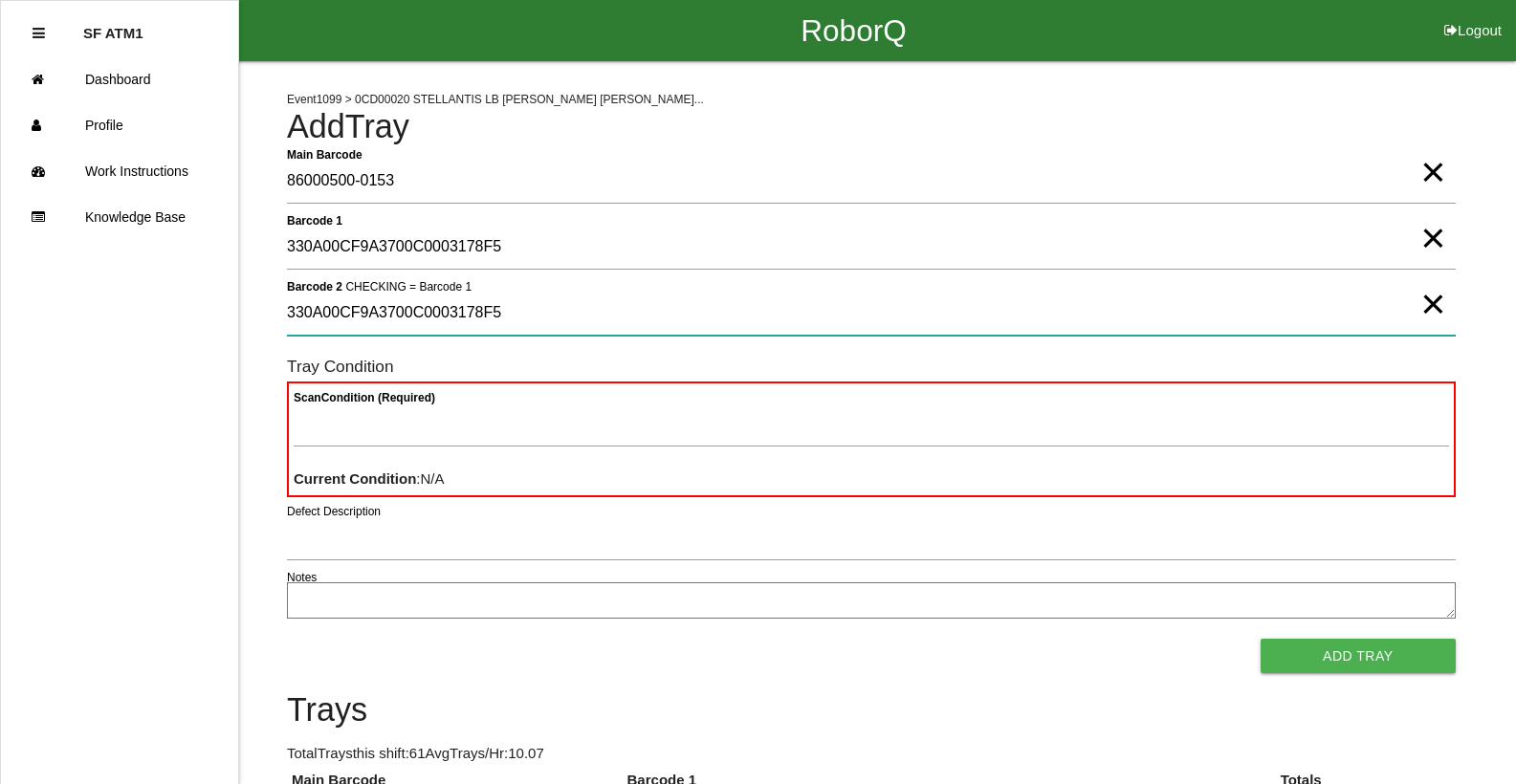
type 2 "330A00CF9A3700C0003178F5"
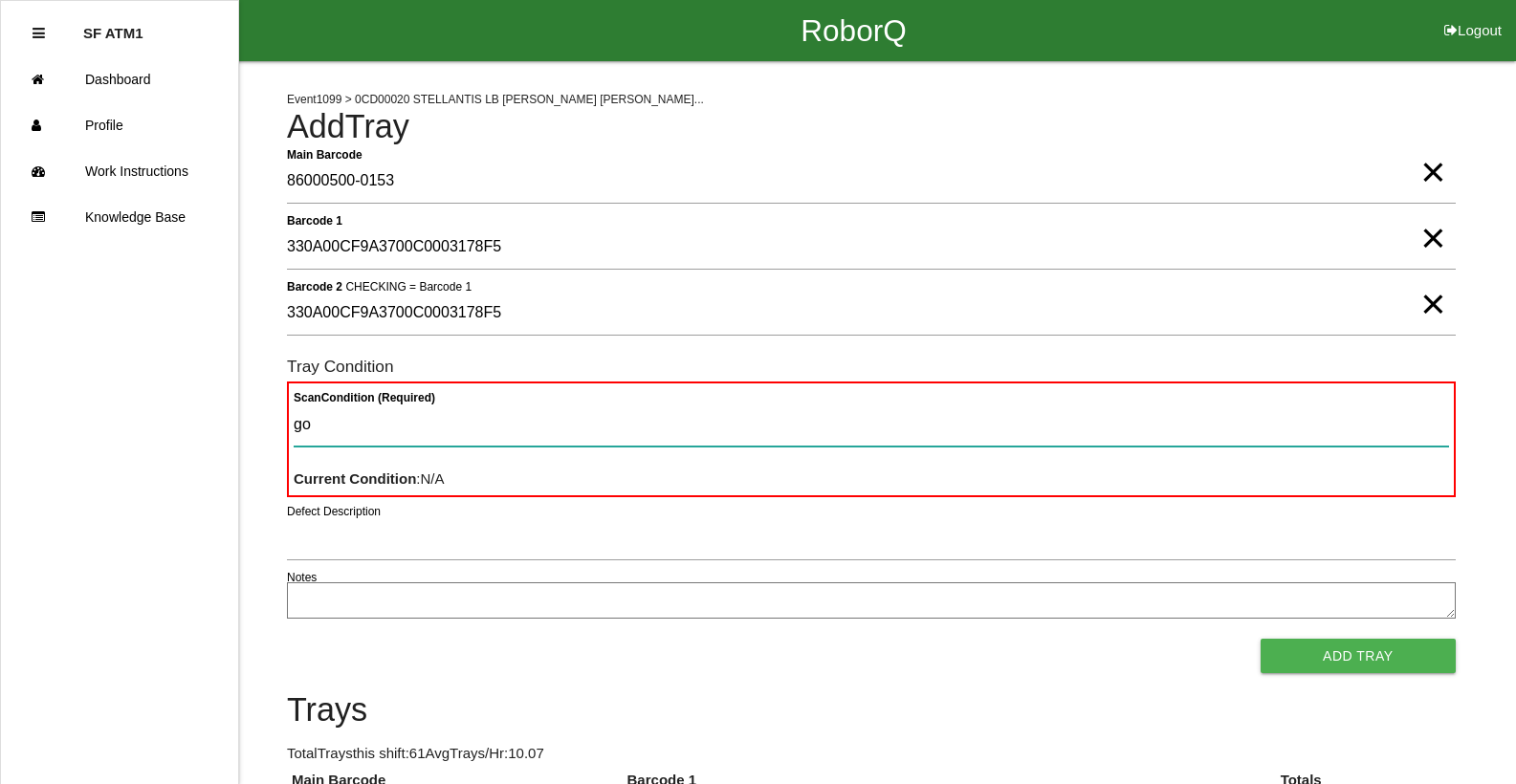
type Condition "goo"
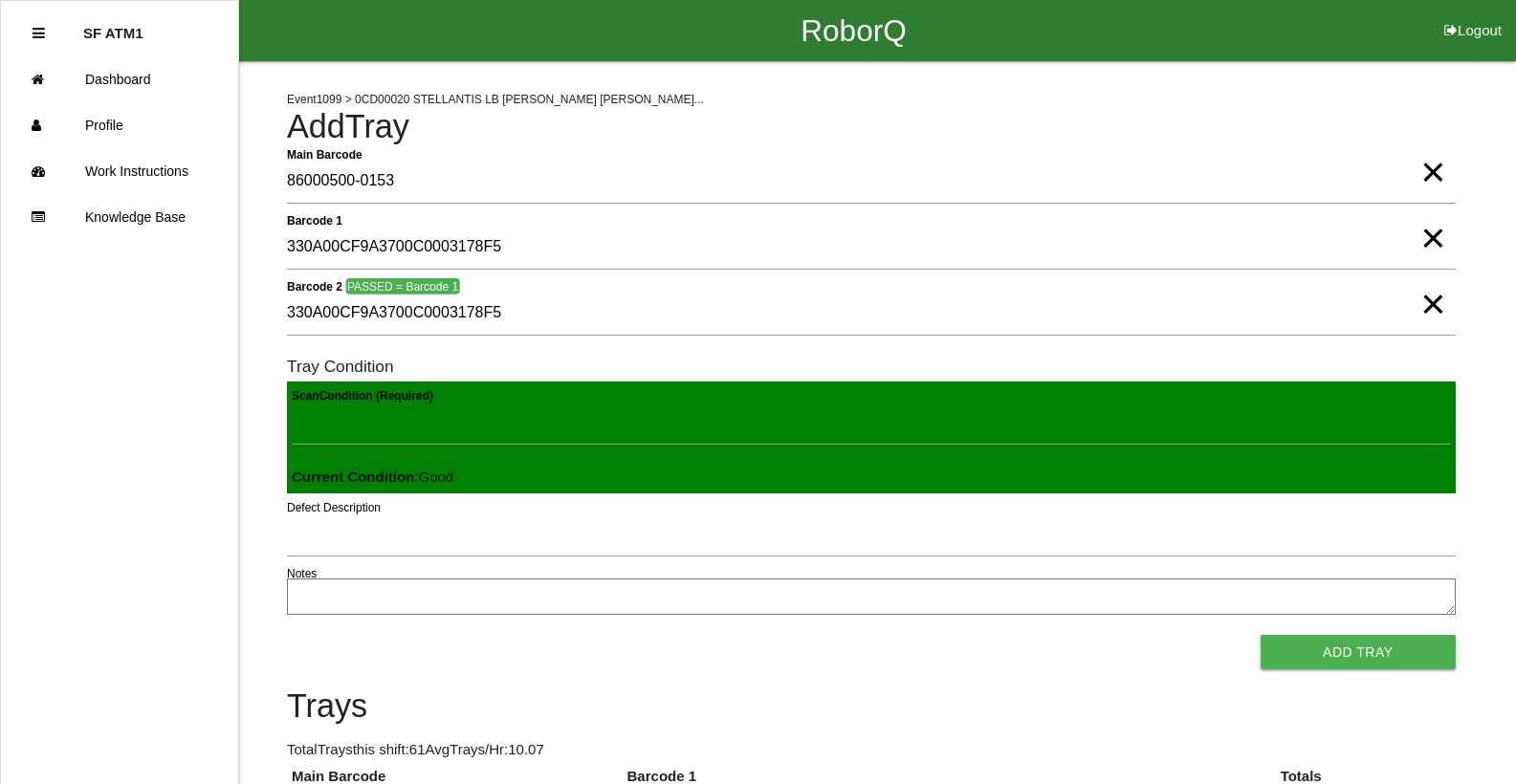
click at [1261, 634] on button "Add Tray" at bounding box center [1358, 652] width 195 height 35
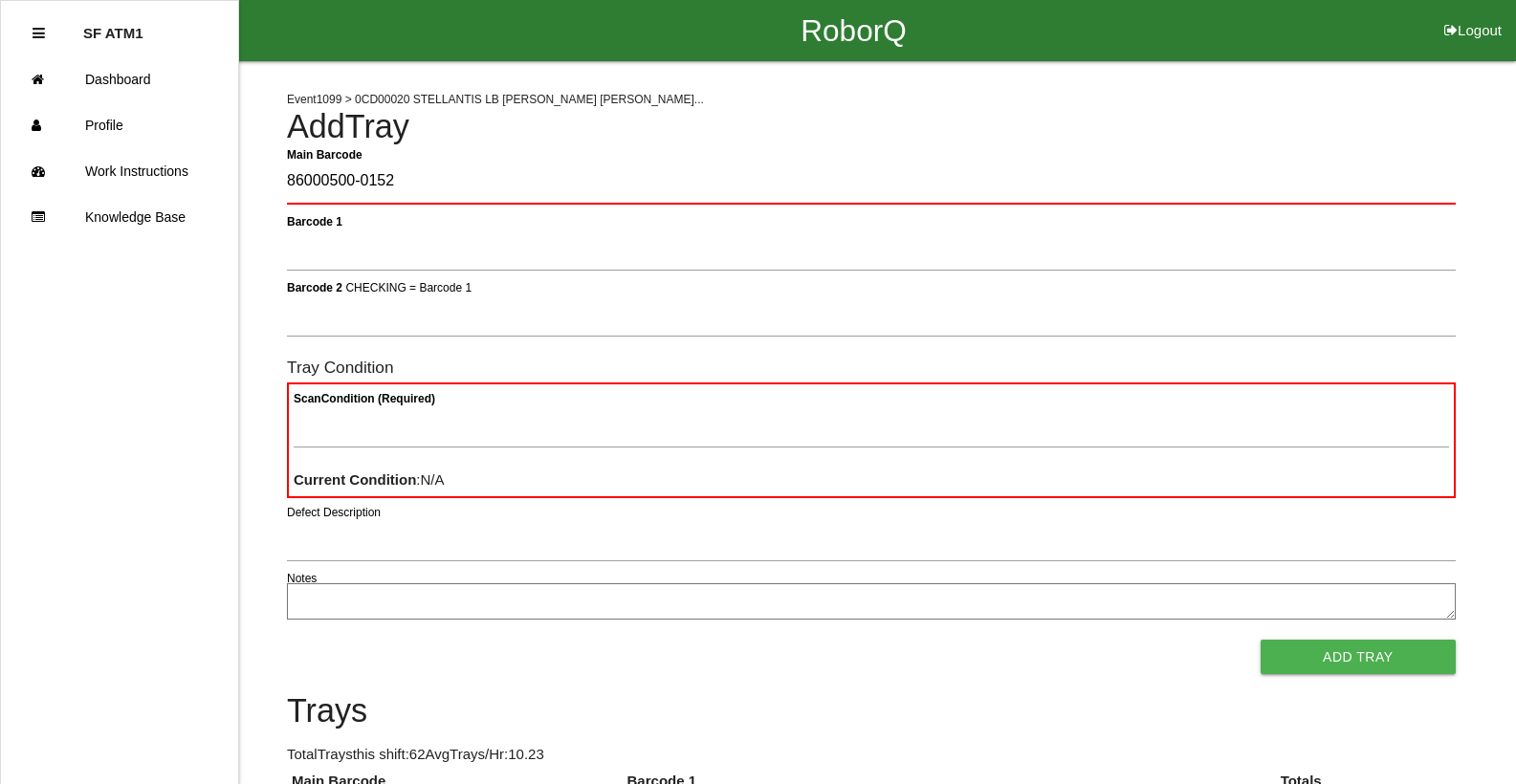
type Barcode "86000500-0152"
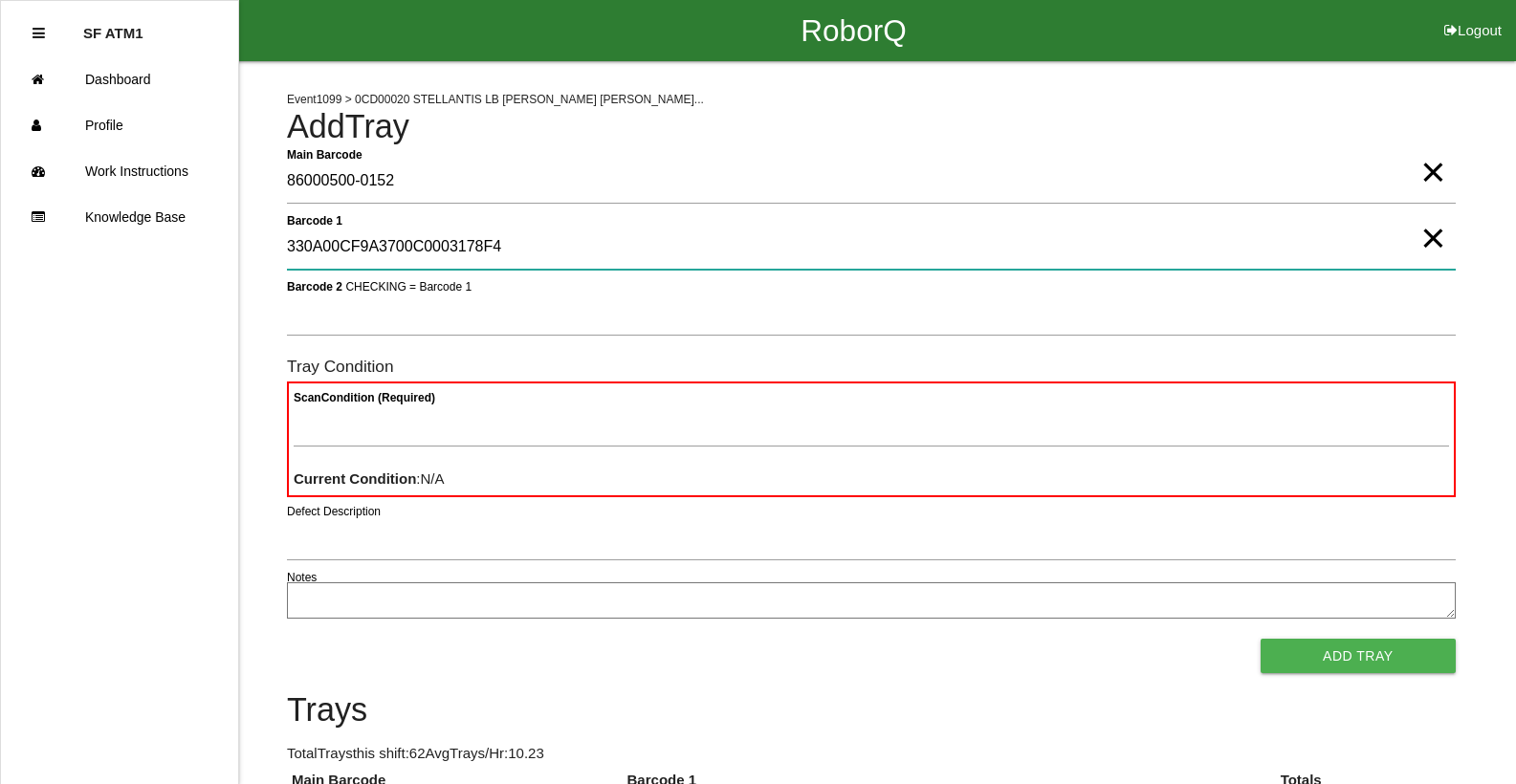
type 1 "330A00CF9A3700C0003178F4"
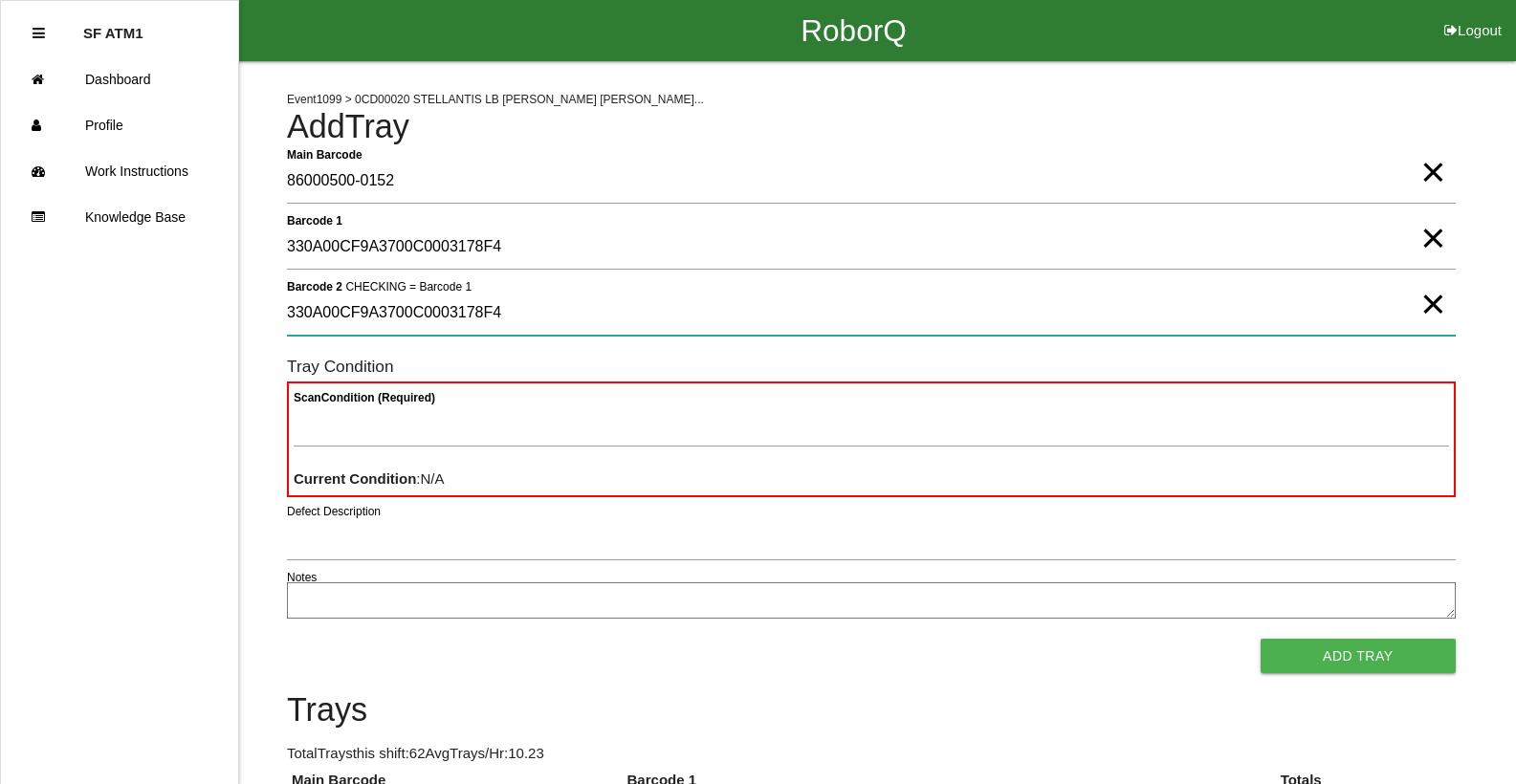
type 2 "330A00CF9A3700C0003178F4"
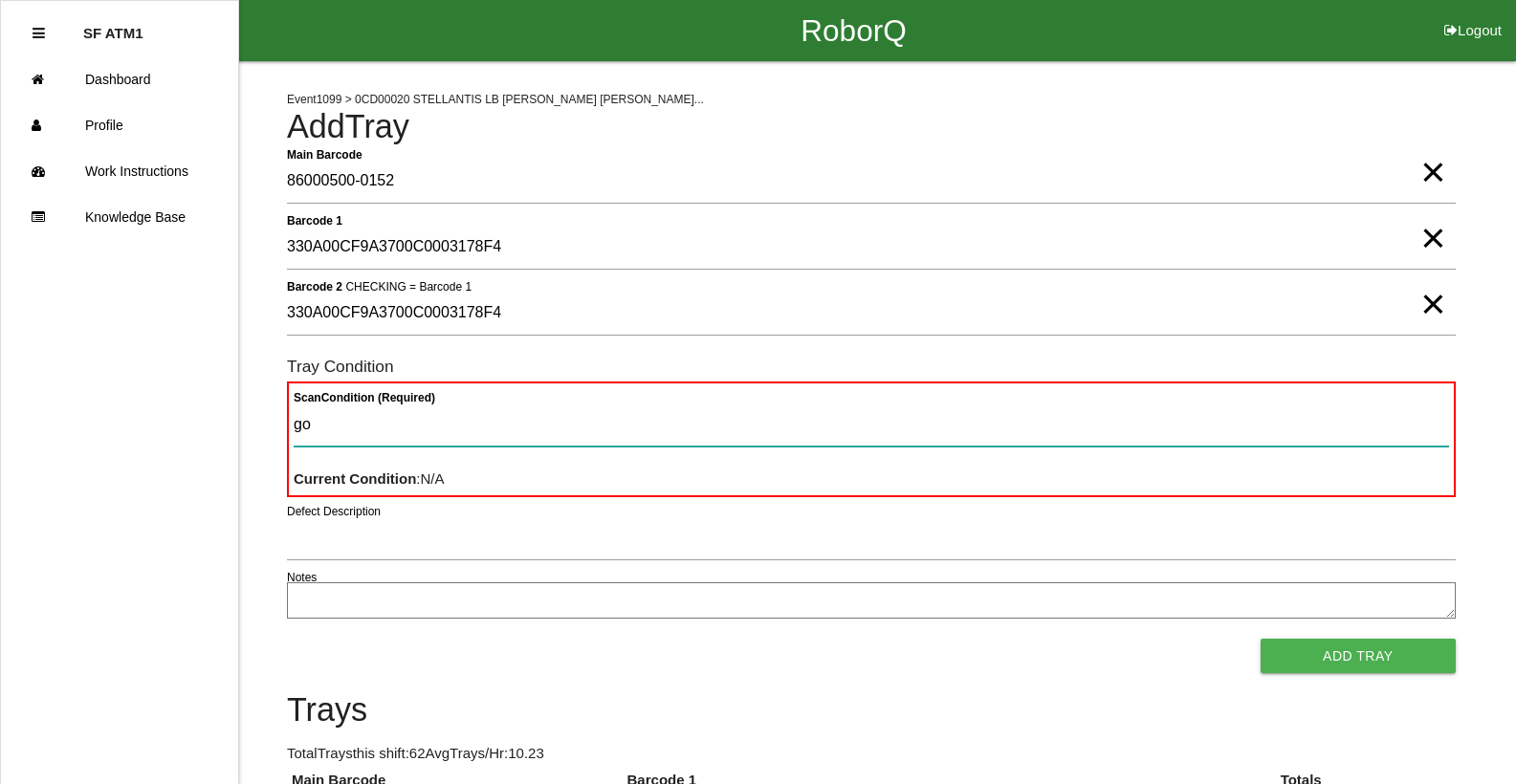
type Condition "goo"
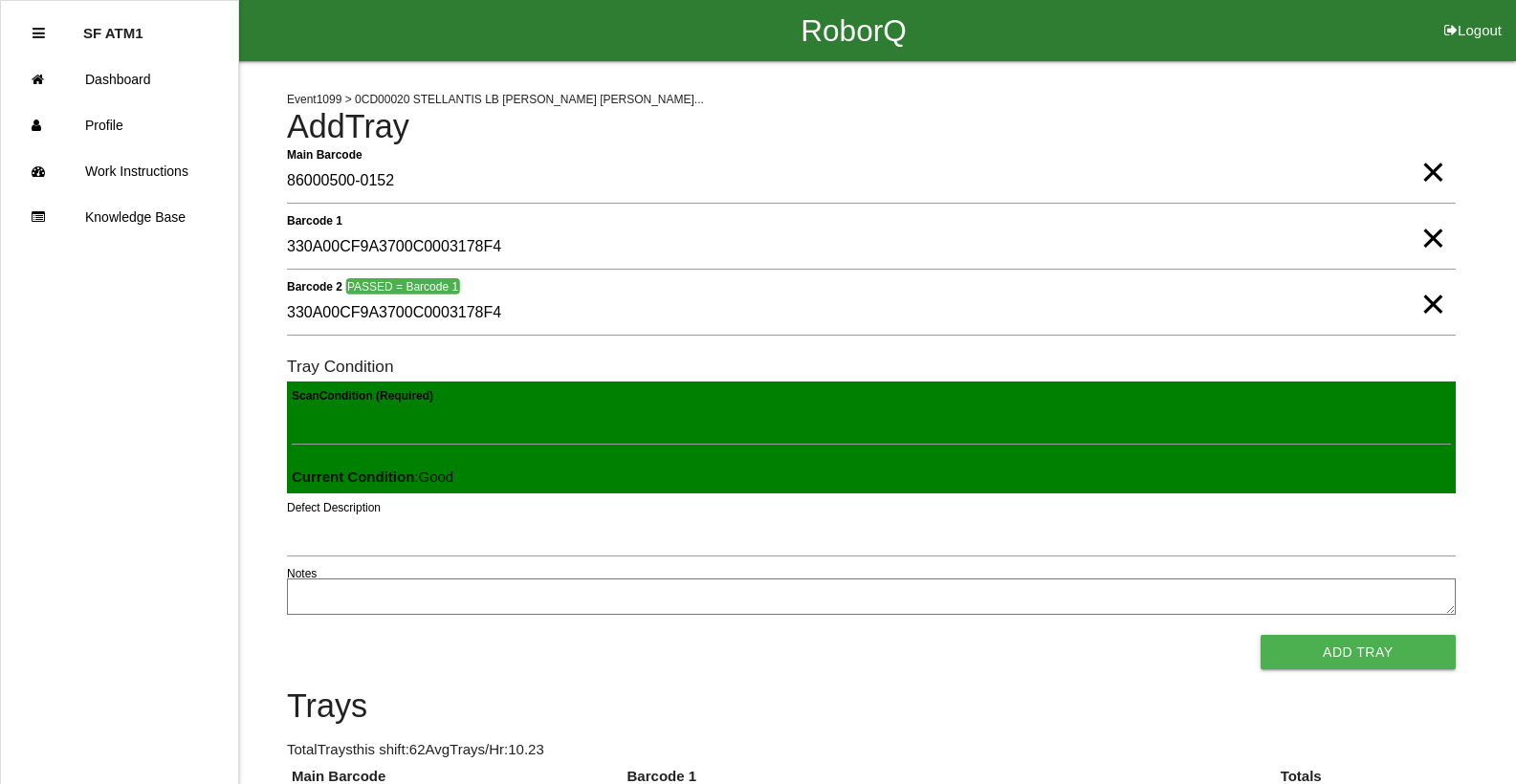
click at [1261, 634] on button "Add Tray" at bounding box center [1358, 652] width 195 height 35
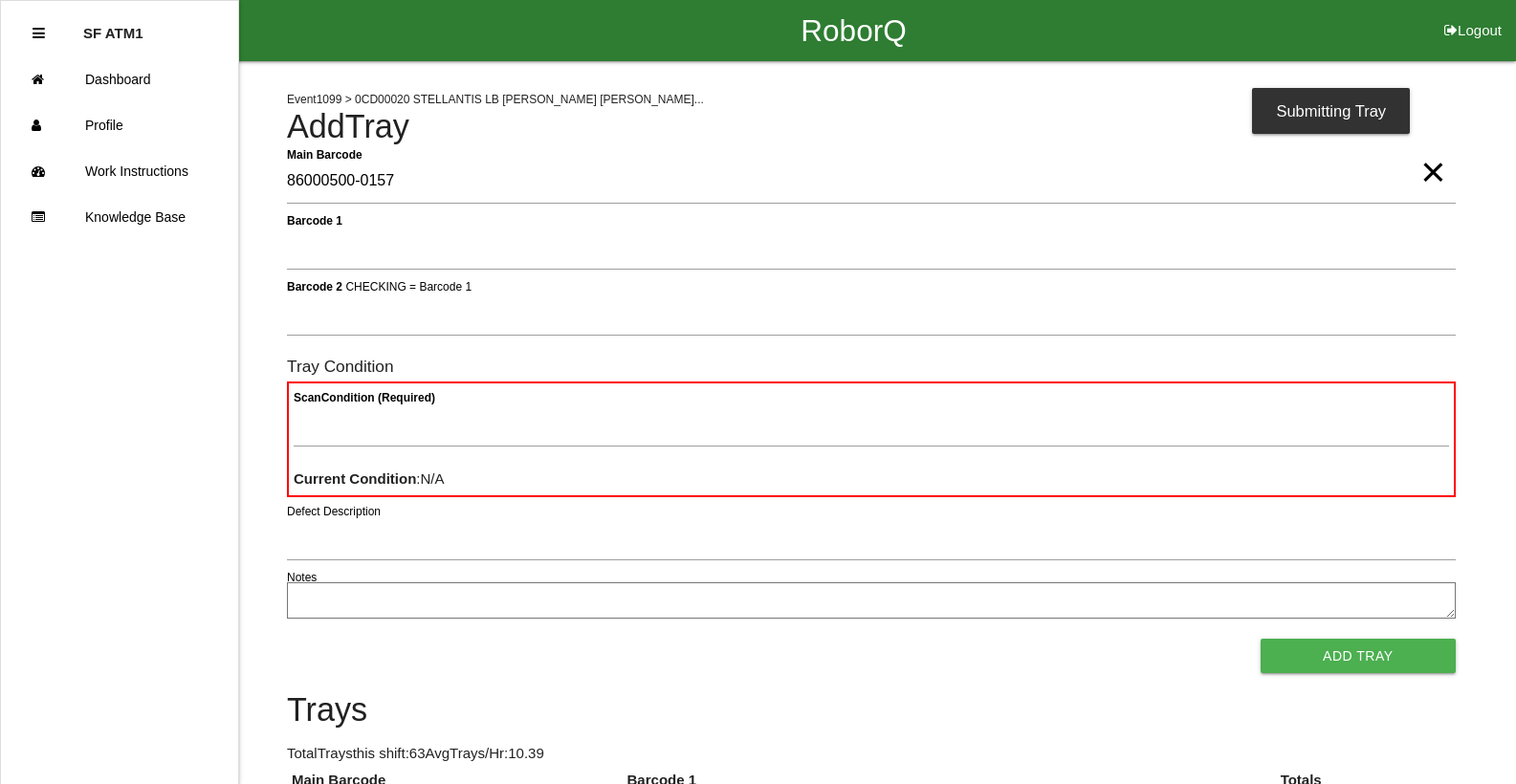
type Barcode "86000500-0157"
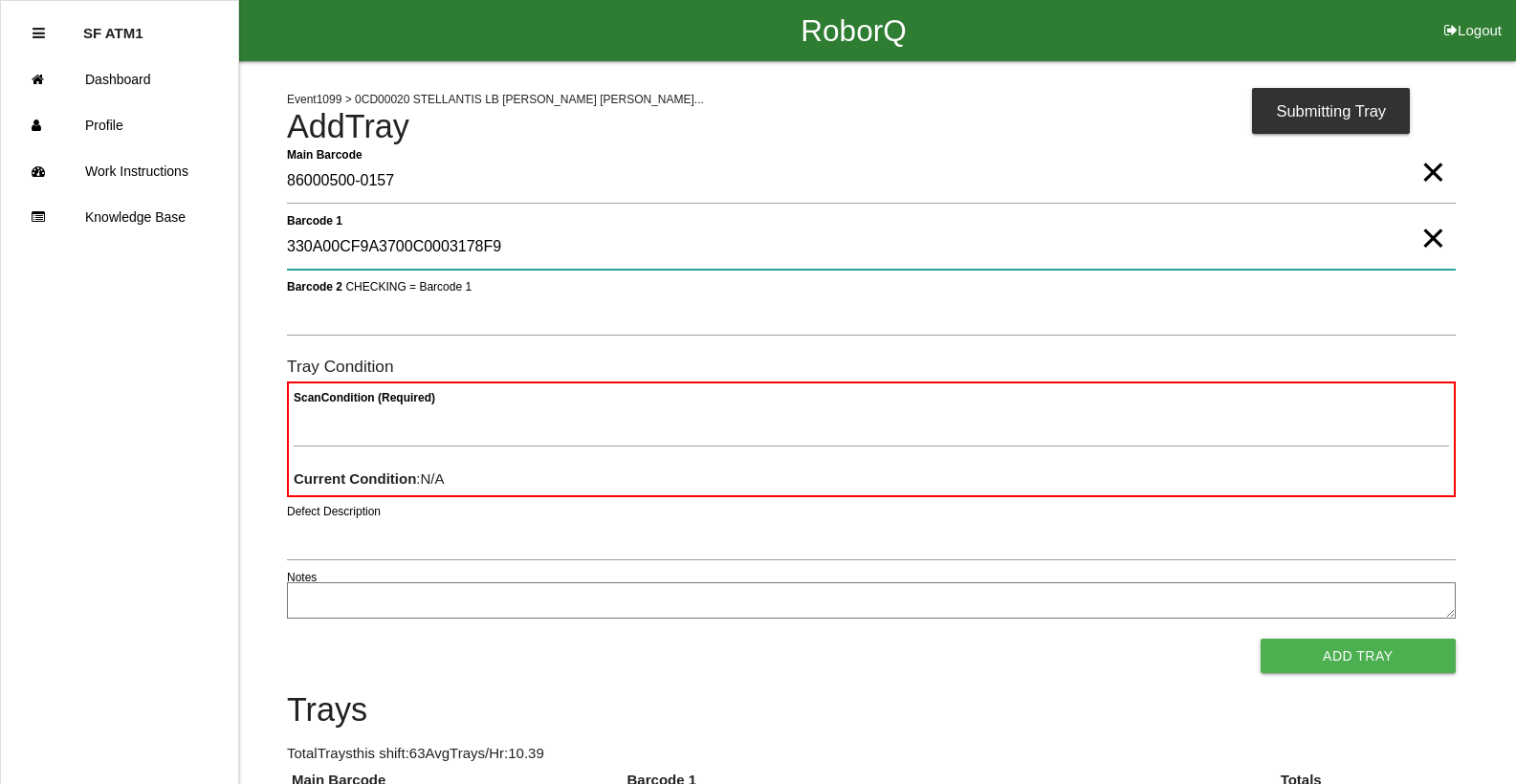
type 1 "330A00CF9A3700C0003178F9"
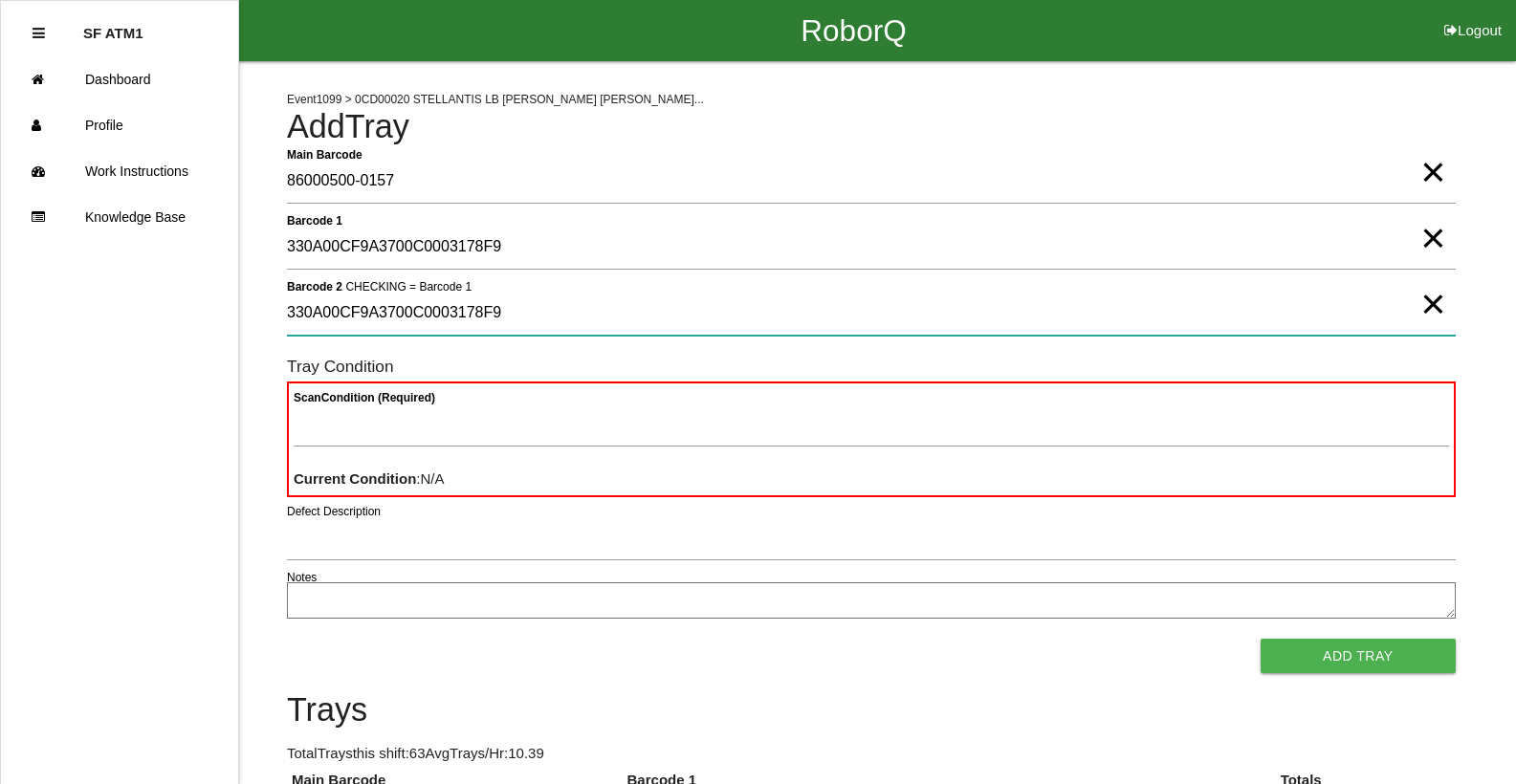
type 2 "330A00CF9A3700C0003178F9"
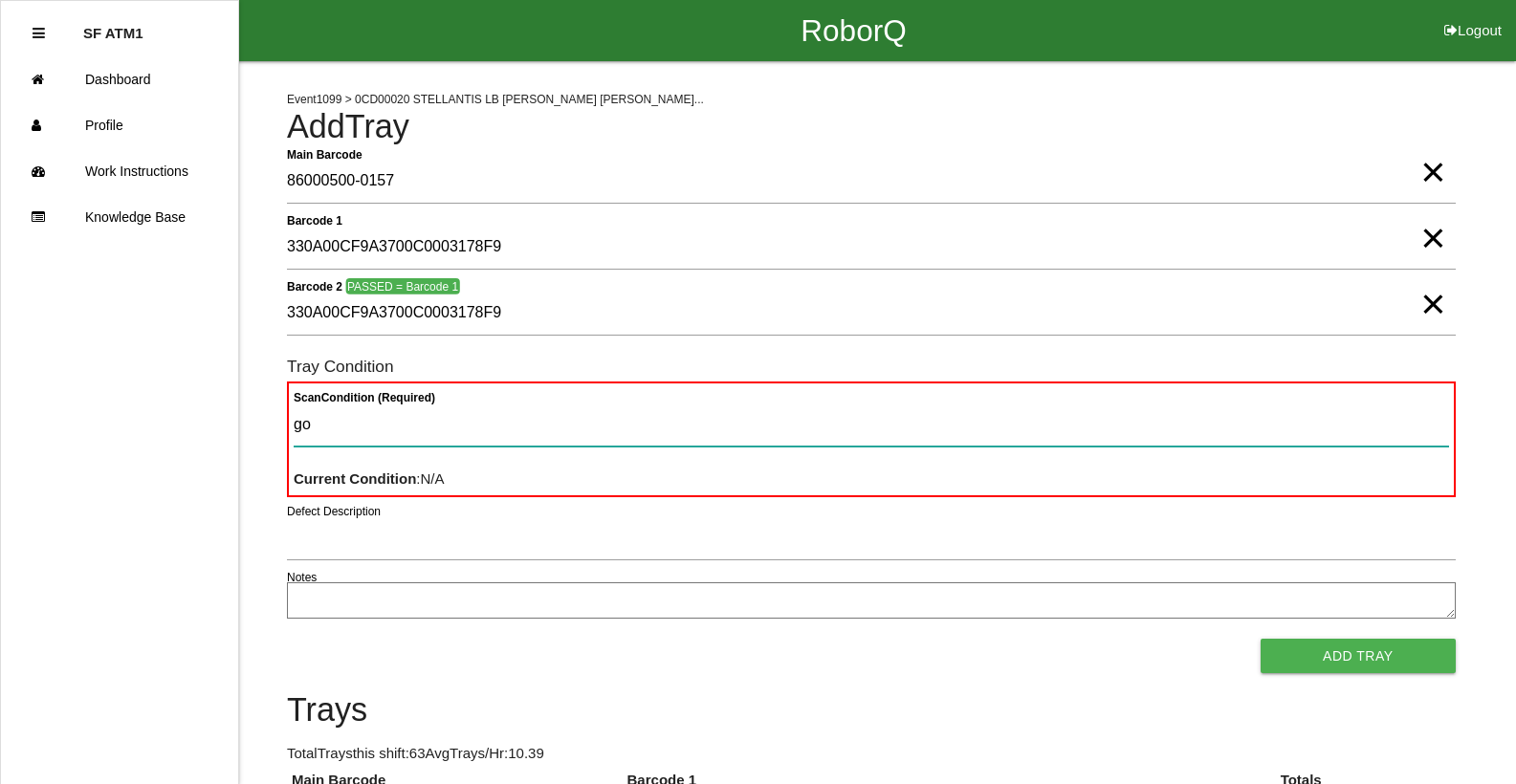
type Condition "goo"
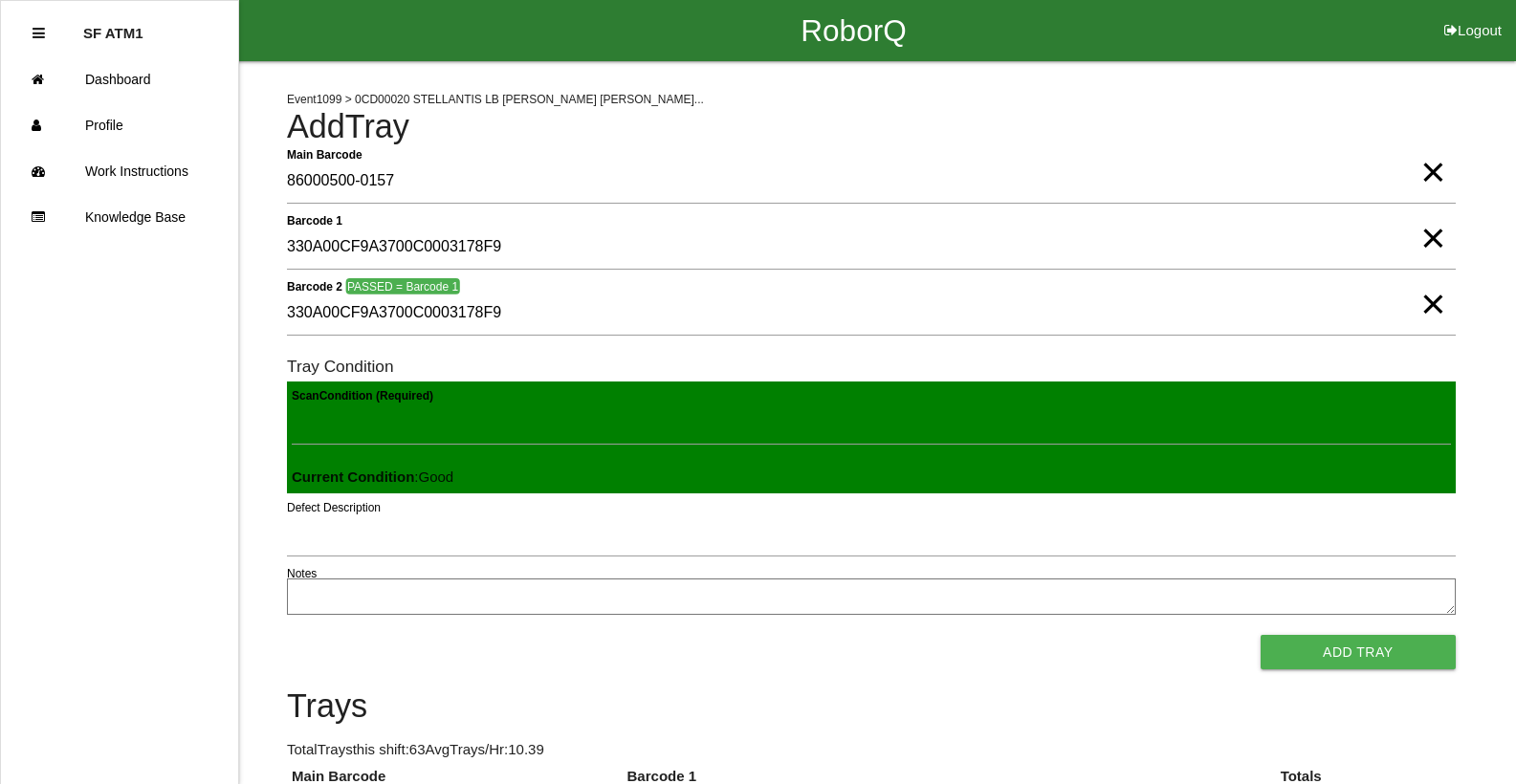
click button "Add Tray" at bounding box center [1358, 652] width 195 height 35
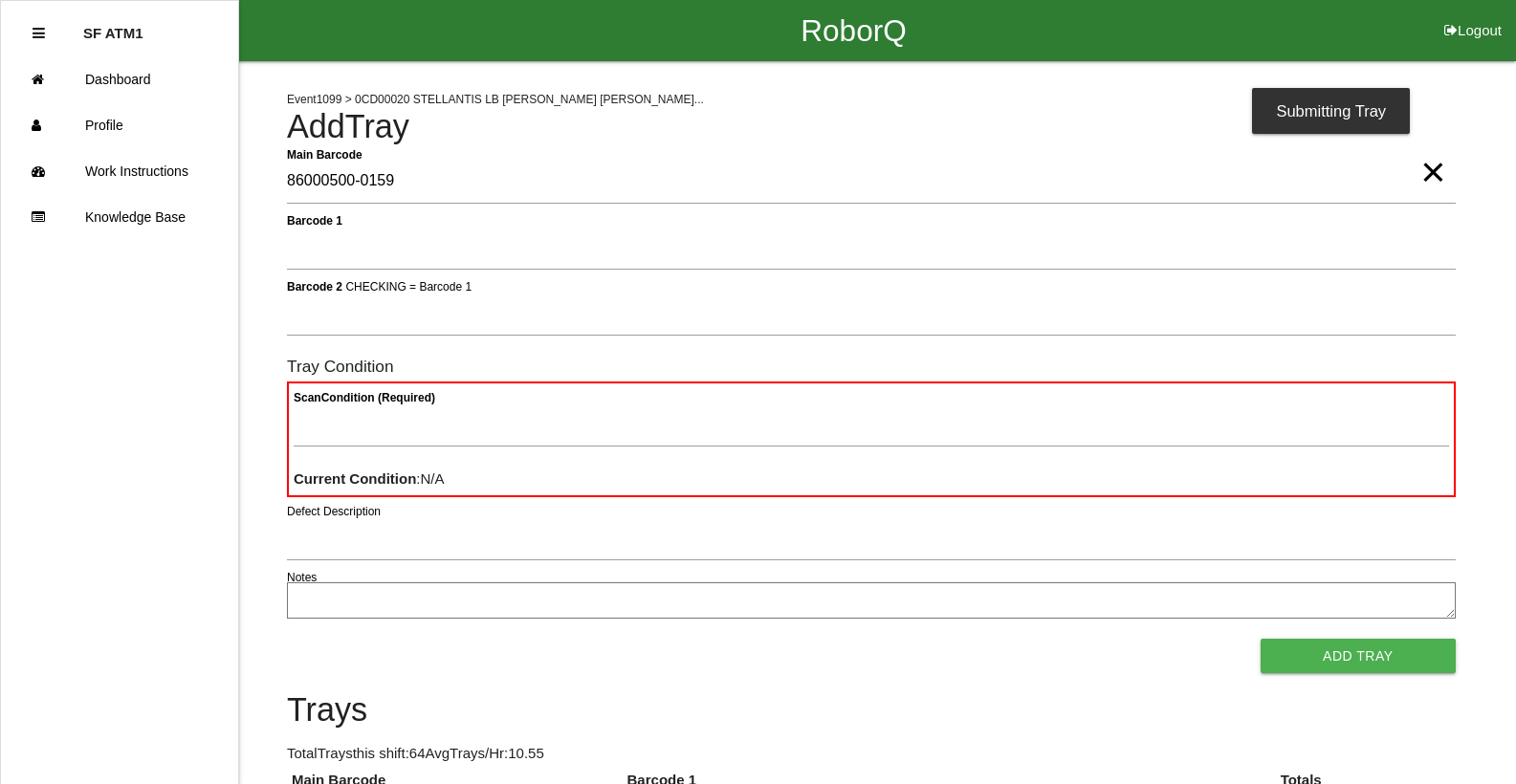
type Barcode "86000500-0159"
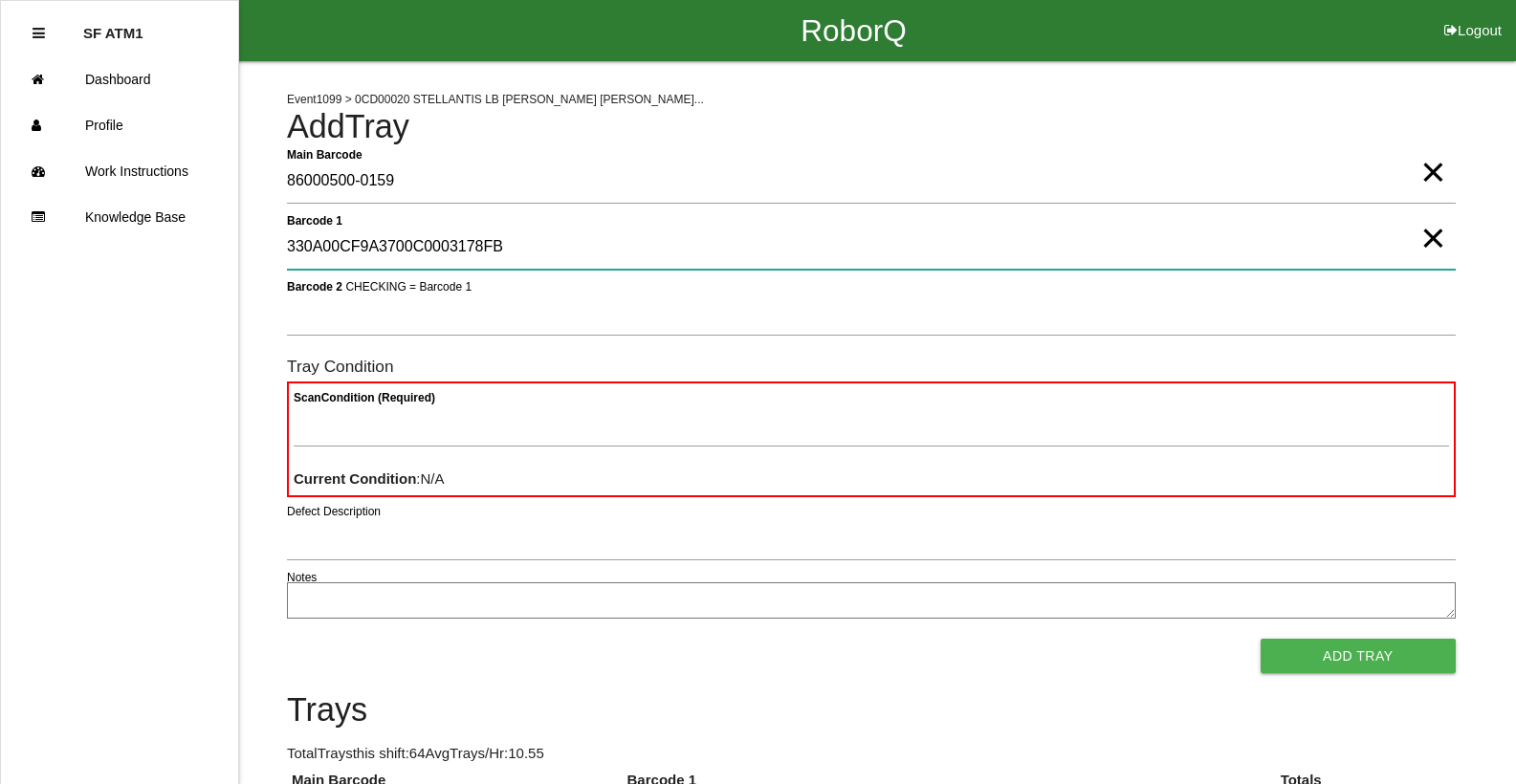
type 1 "330A00CF9A3700C0003178FB"
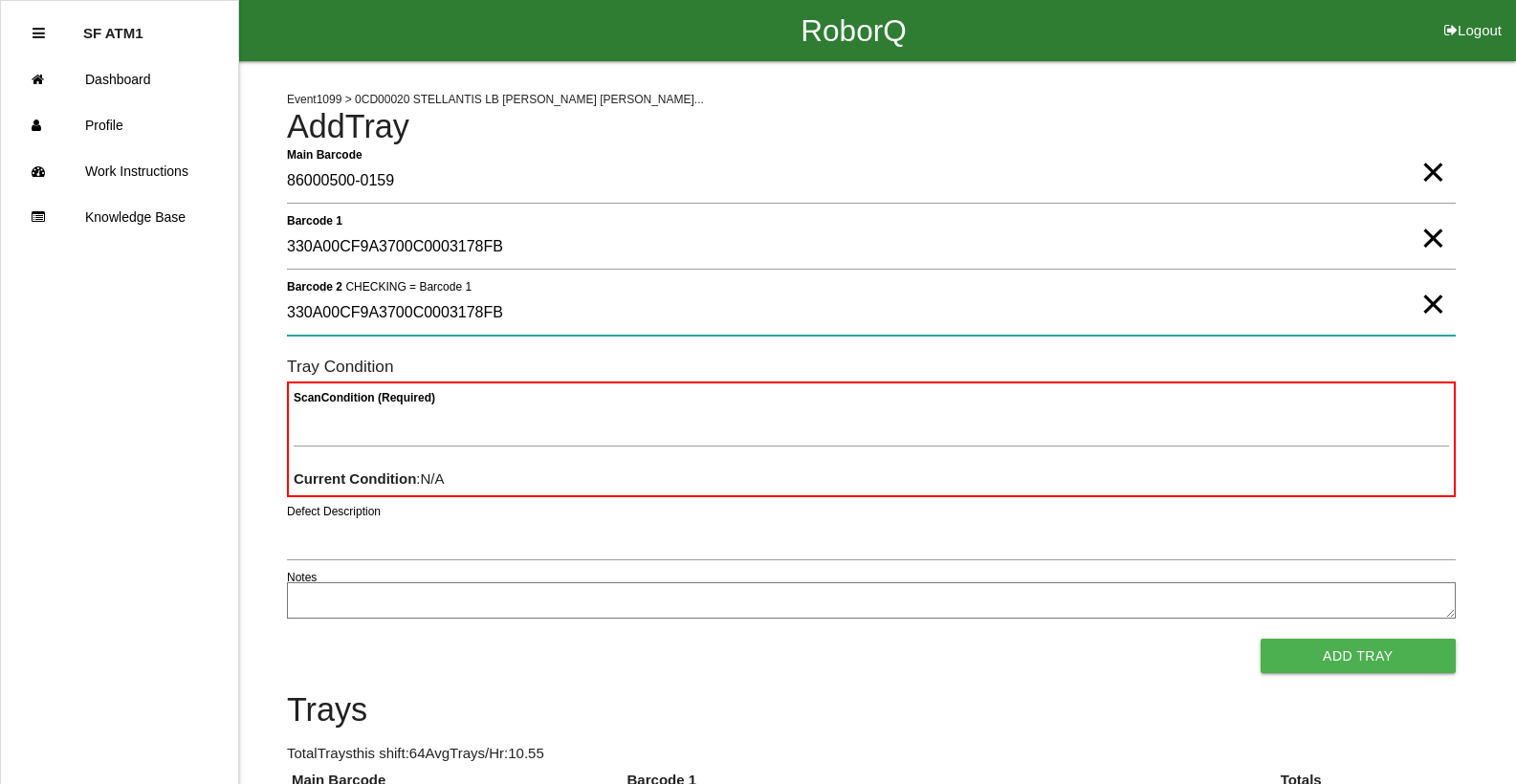
type 2 "330A00CF9A3700C0003178FB"
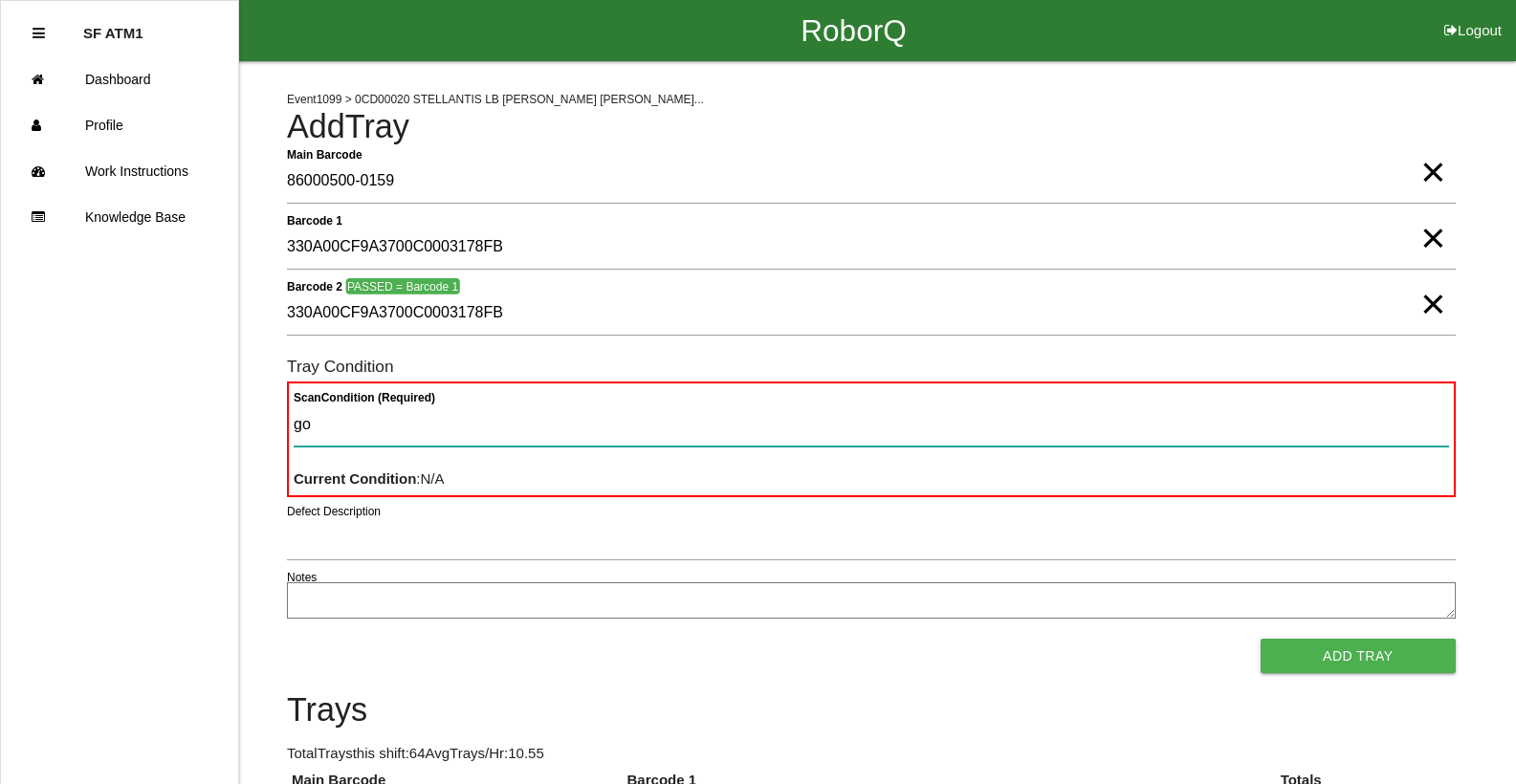
type Condition "goo"
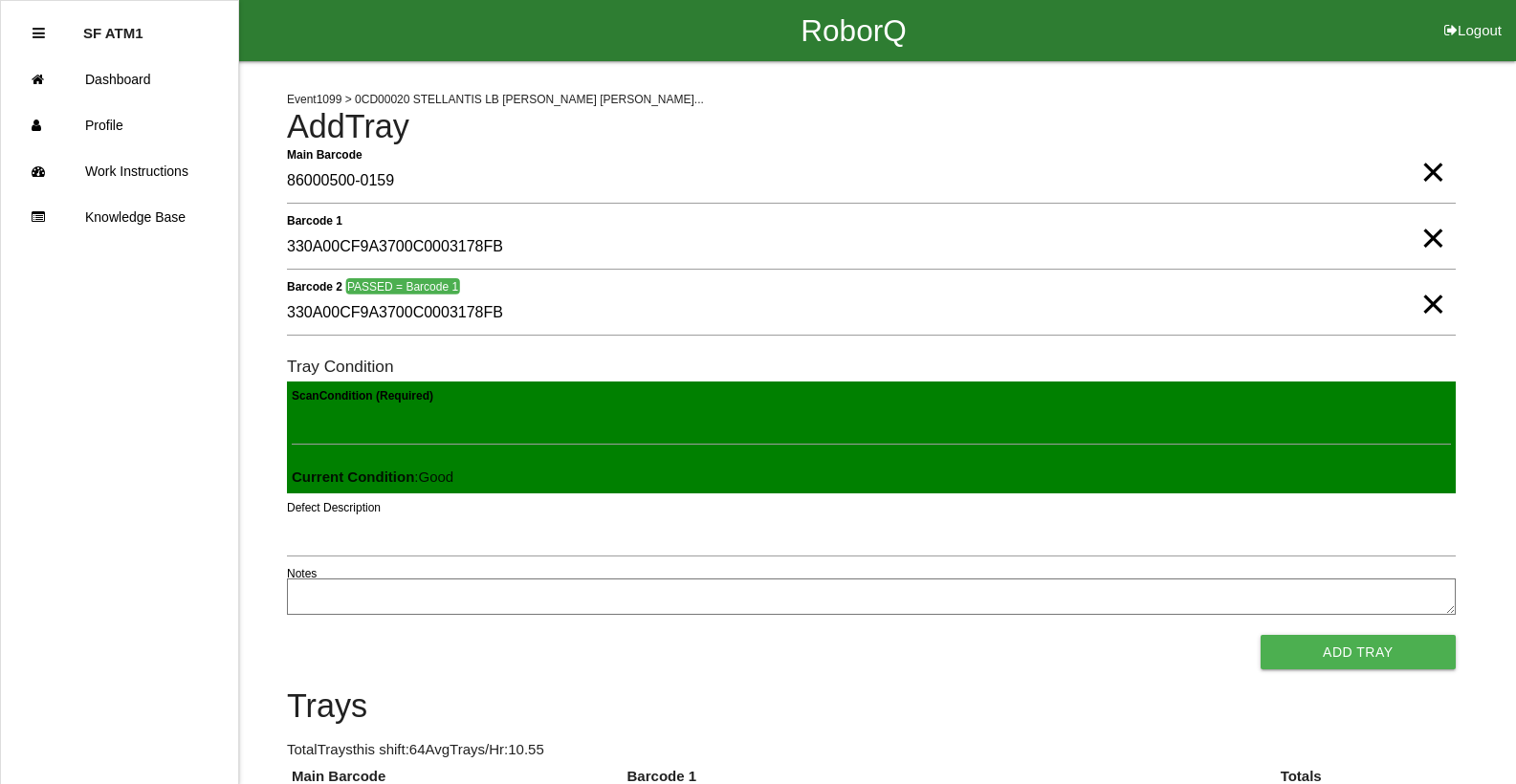
click at [1261, 634] on button "Add Tray" at bounding box center [1358, 652] width 195 height 35
